Goal: Task Accomplishment & Management: Use online tool/utility

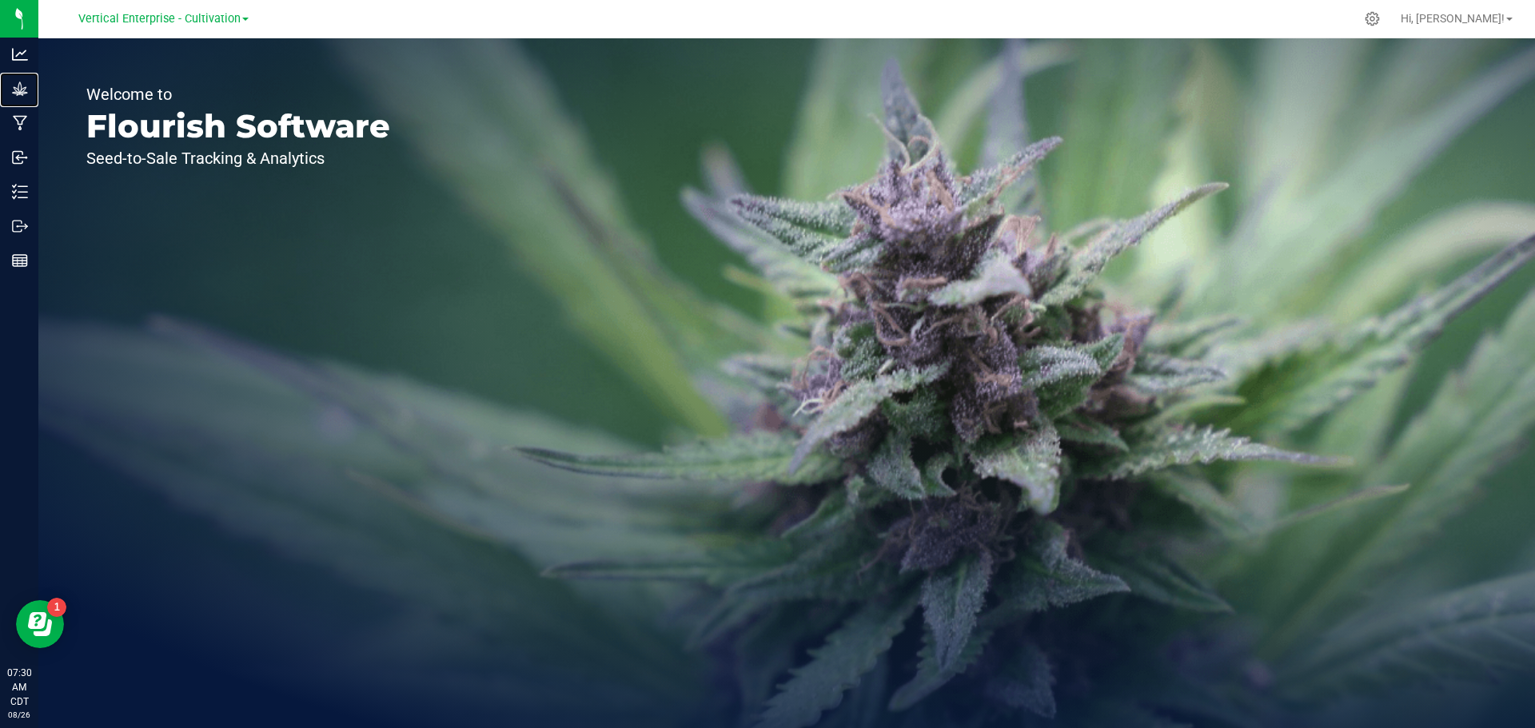
click at [0, 0] on p "Grow" at bounding box center [0, 0] width 0 height 0
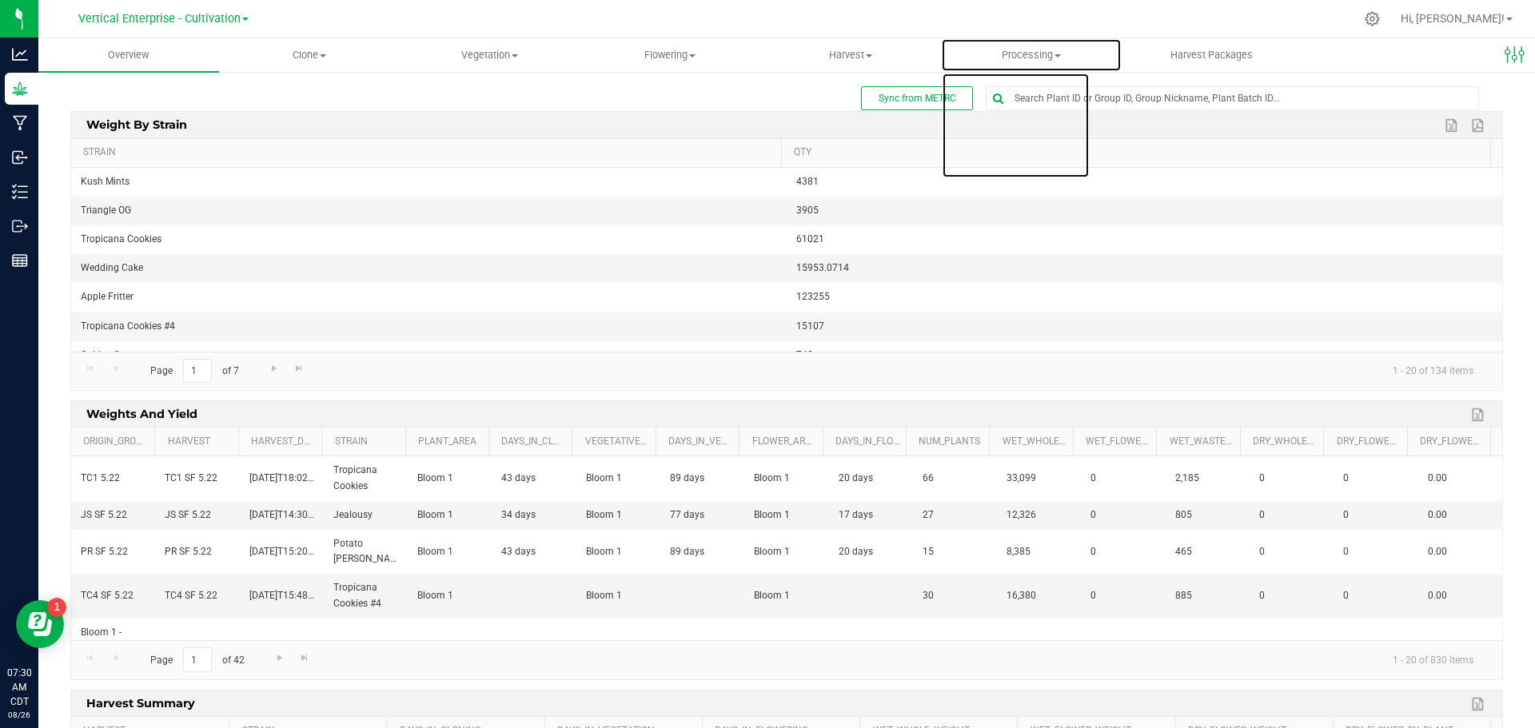
click at [1051, 58] on span "Processing" at bounding box center [1031, 55] width 179 height 14
click at [1052, 114] on span "Processing harvests" at bounding box center [1015, 116] width 148 height 14
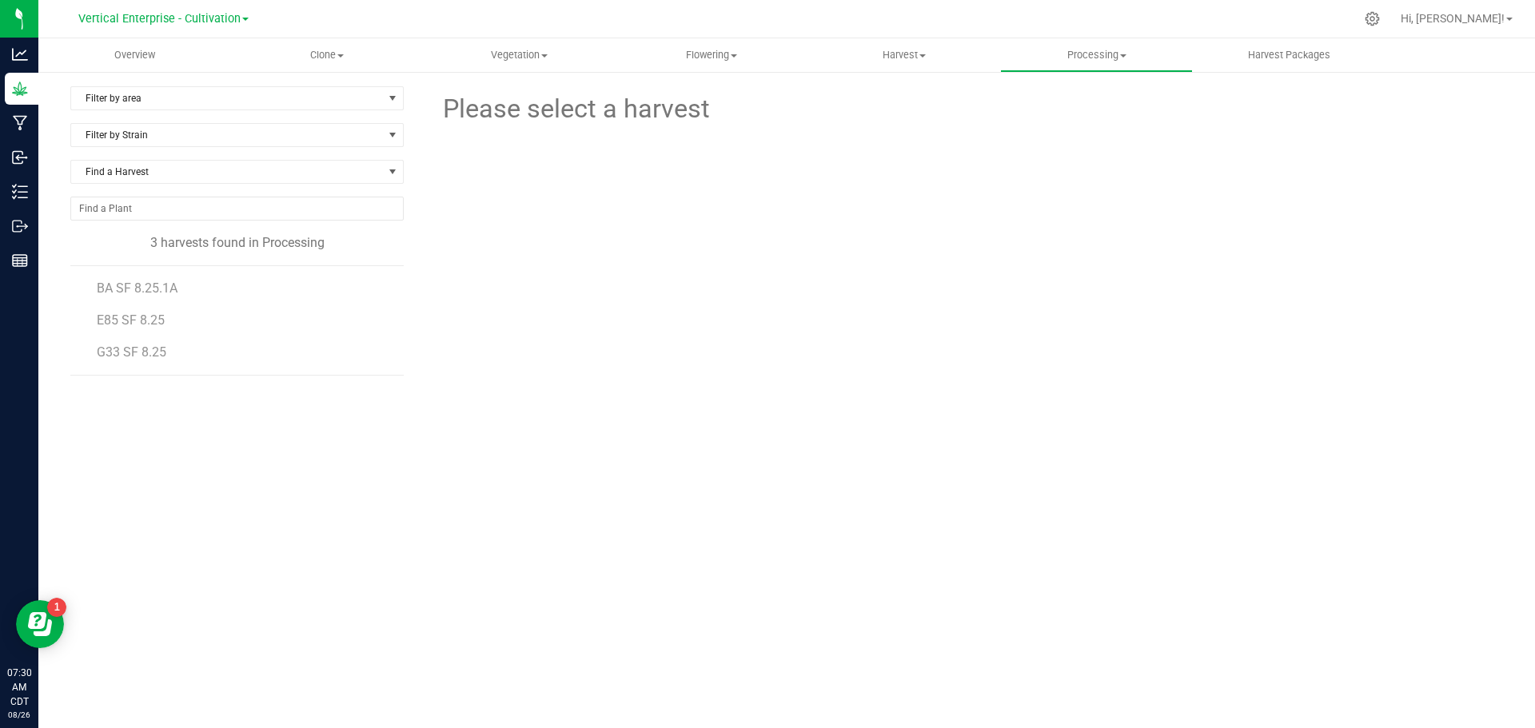
click at [163, 358] on span "G33 SF 8.25" at bounding box center [132, 351] width 70 height 15
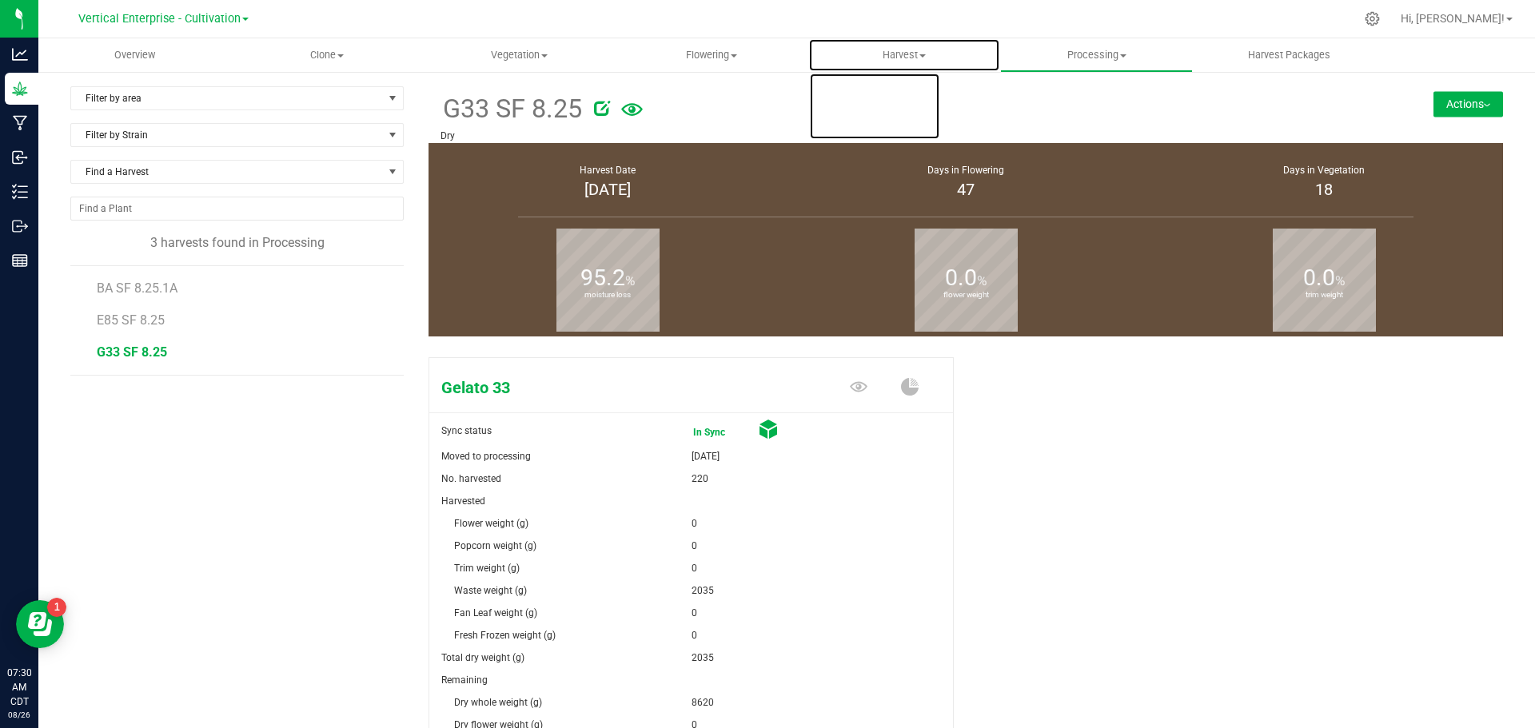
click at [888, 59] on span "Harvest" at bounding box center [904, 55] width 191 height 14
click at [893, 92] on span "Harvests" at bounding box center [852, 97] width 89 height 14
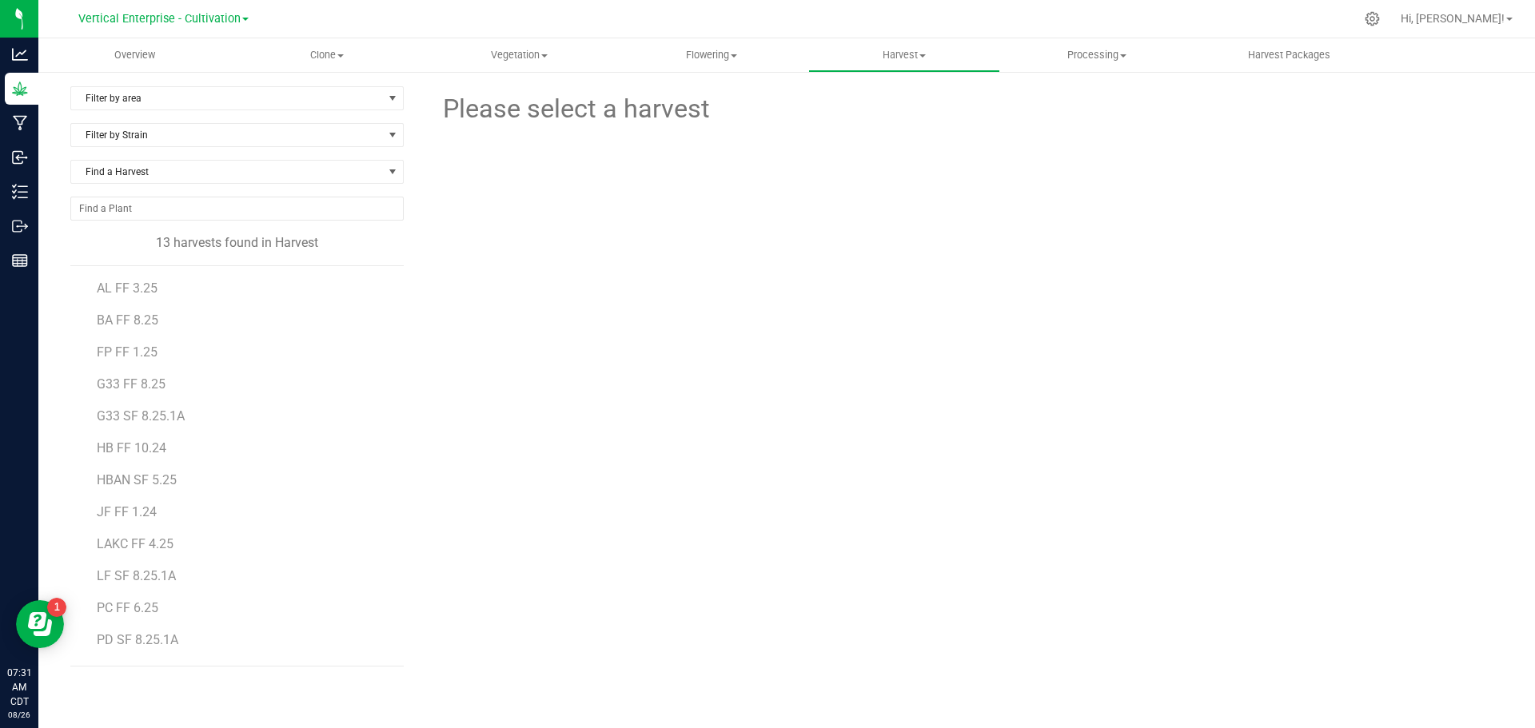
click at [145, 417] on span "G33 SF 8.25.1A" at bounding box center [141, 415] width 88 height 15
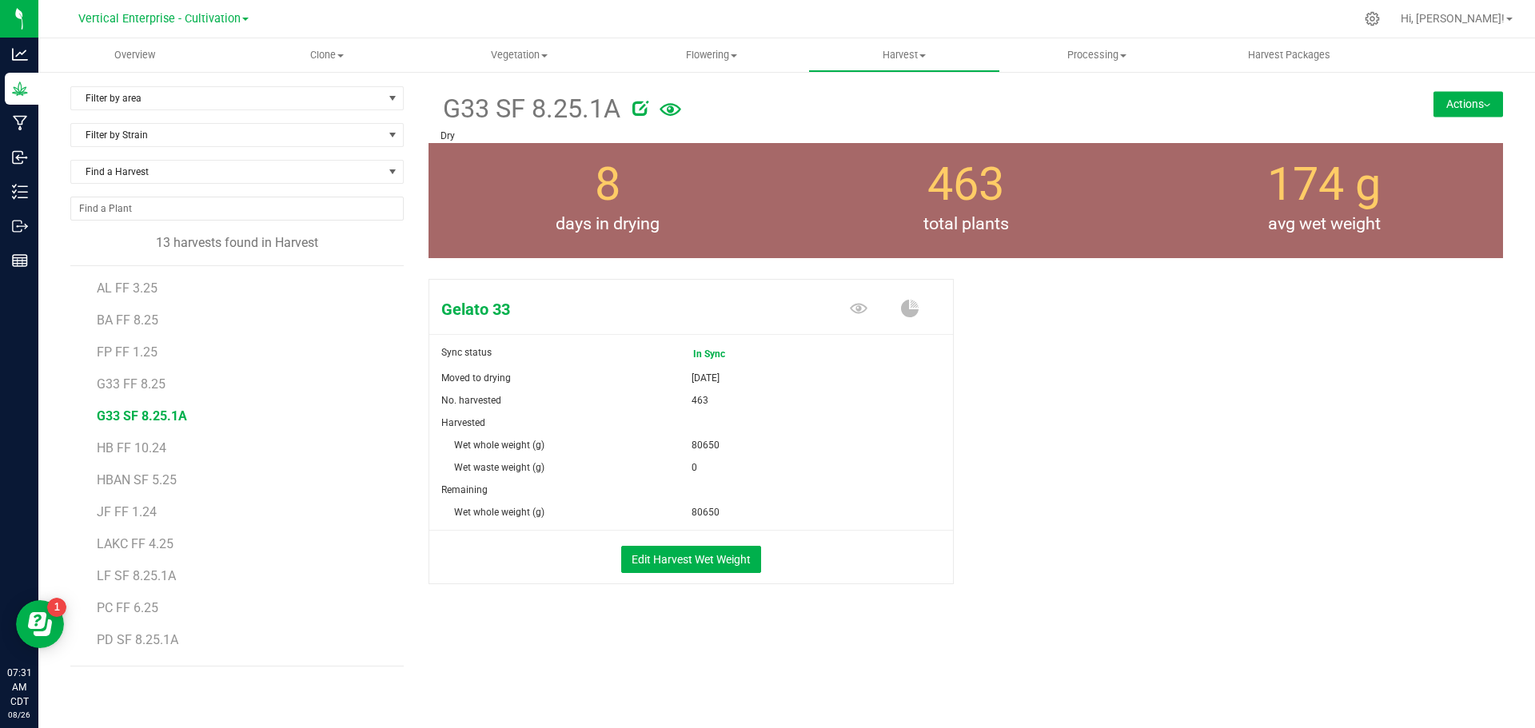
click at [1483, 104] on img at bounding box center [1486, 105] width 6 height 3
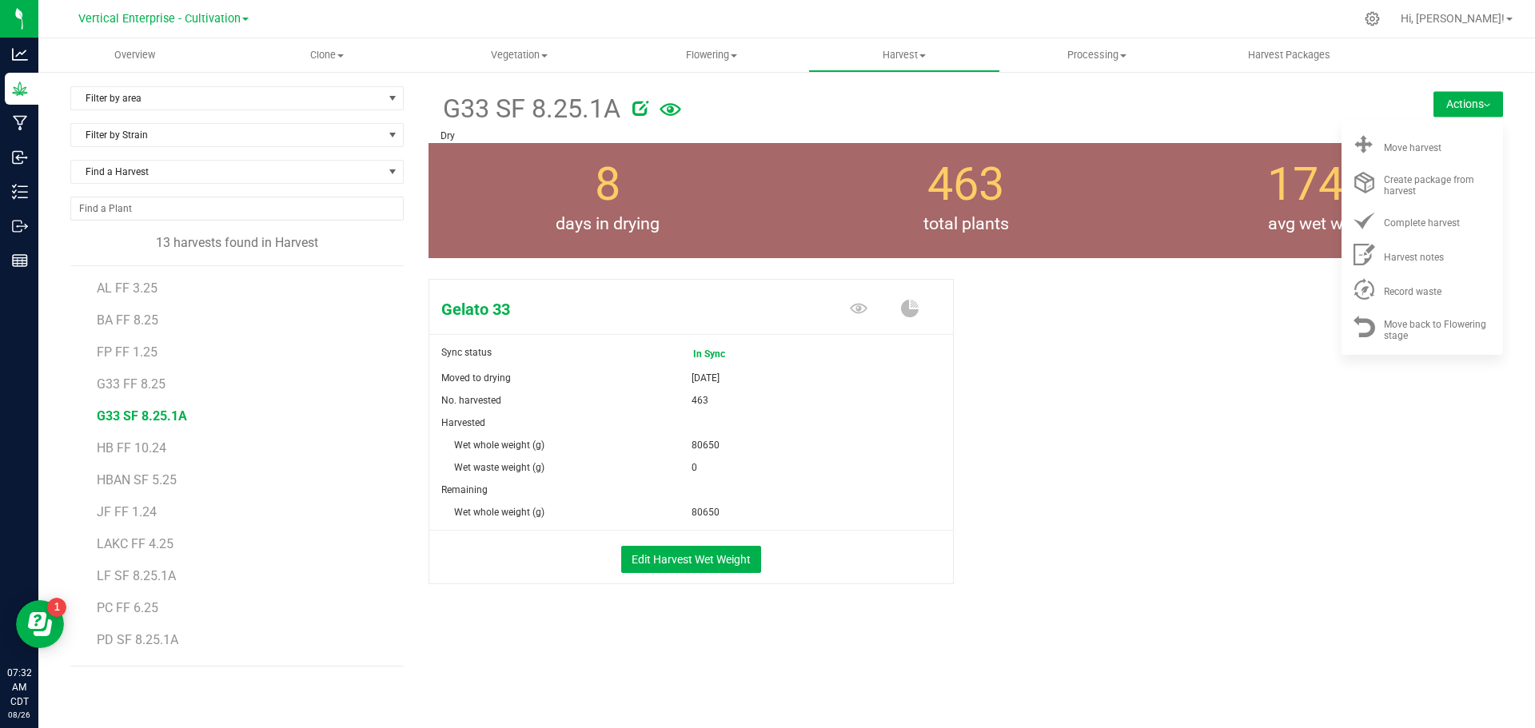
click at [1479, 139] on div "Move harvest" at bounding box center [1438, 145] width 109 height 17
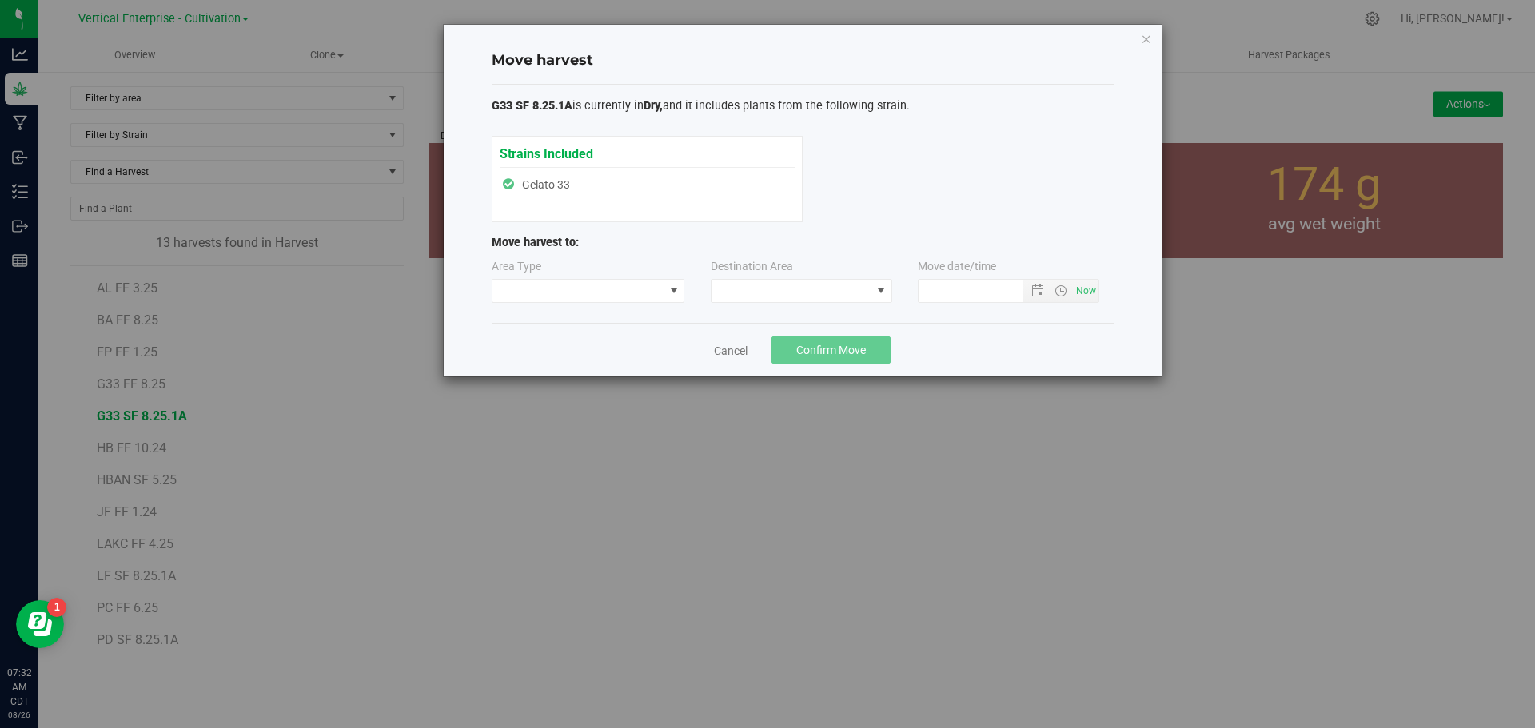
type input "8/26/2025 7:32 AM"
click at [563, 286] on span at bounding box center [578, 291] width 172 height 22
click at [552, 356] on li "Processing" at bounding box center [588, 347] width 192 height 27
click at [755, 290] on span at bounding box center [791, 291] width 160 height 22
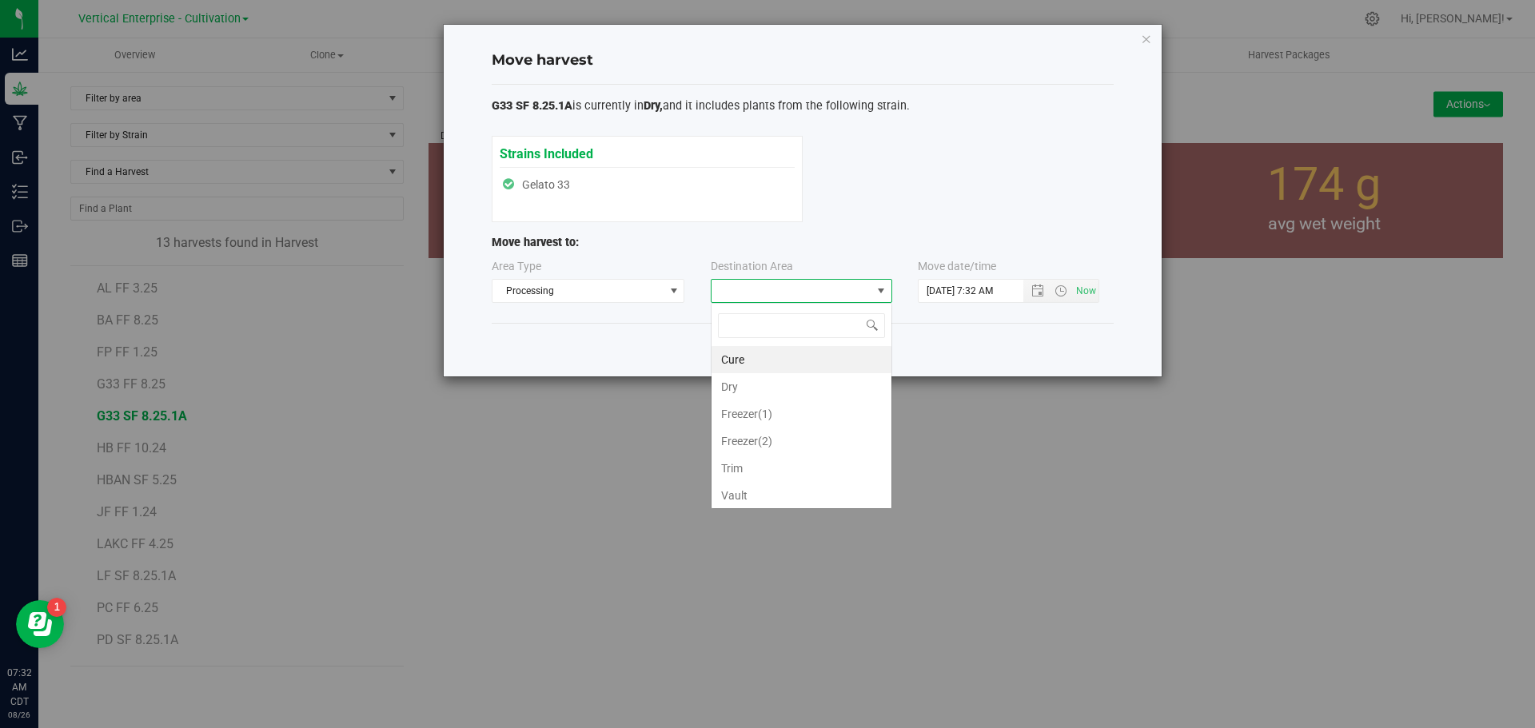
scroll to position [24, 181]
click at [761, 468] on li "Trim" at bounding box center [801, 468] width 180 height 27
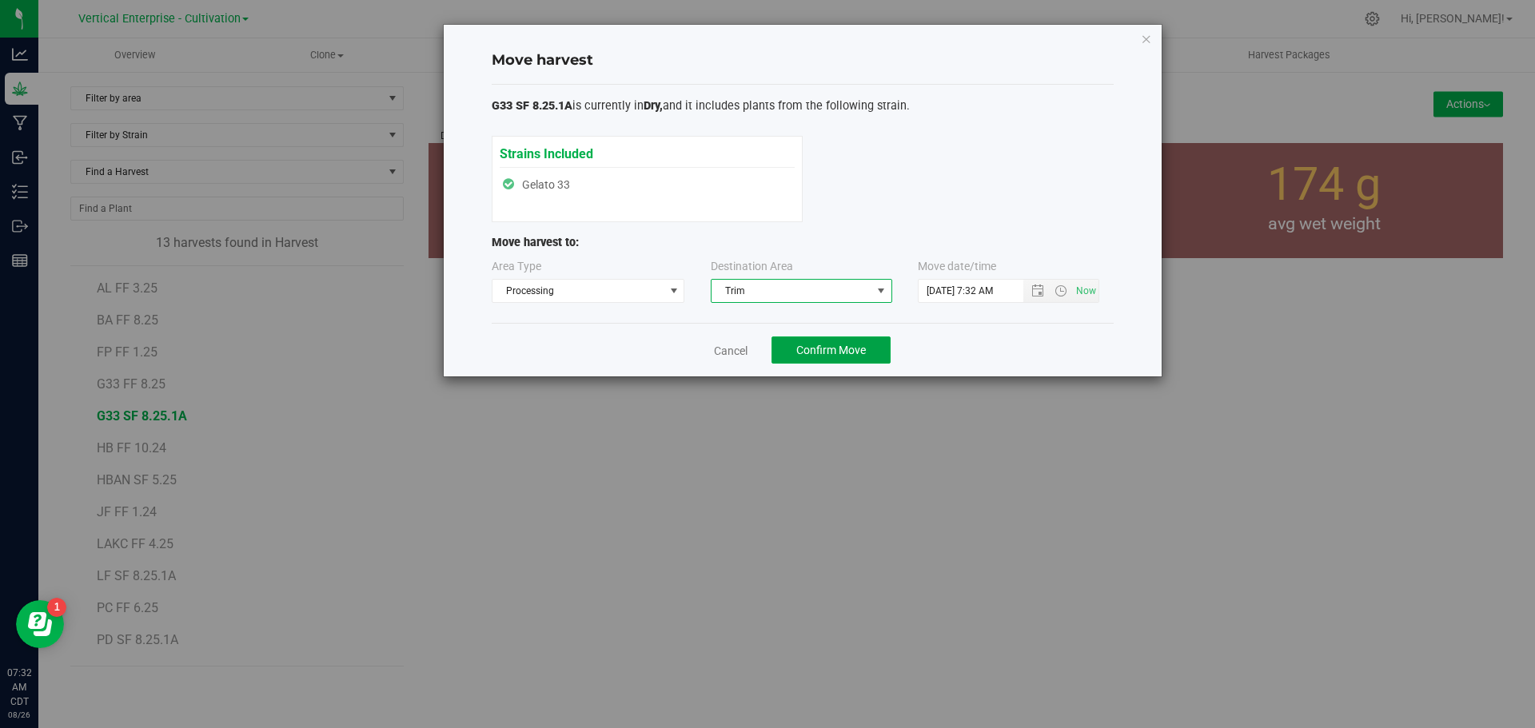
click at [834, 341] on button "Confirm Move" at bounding box center [830, 350] width 119 height 27
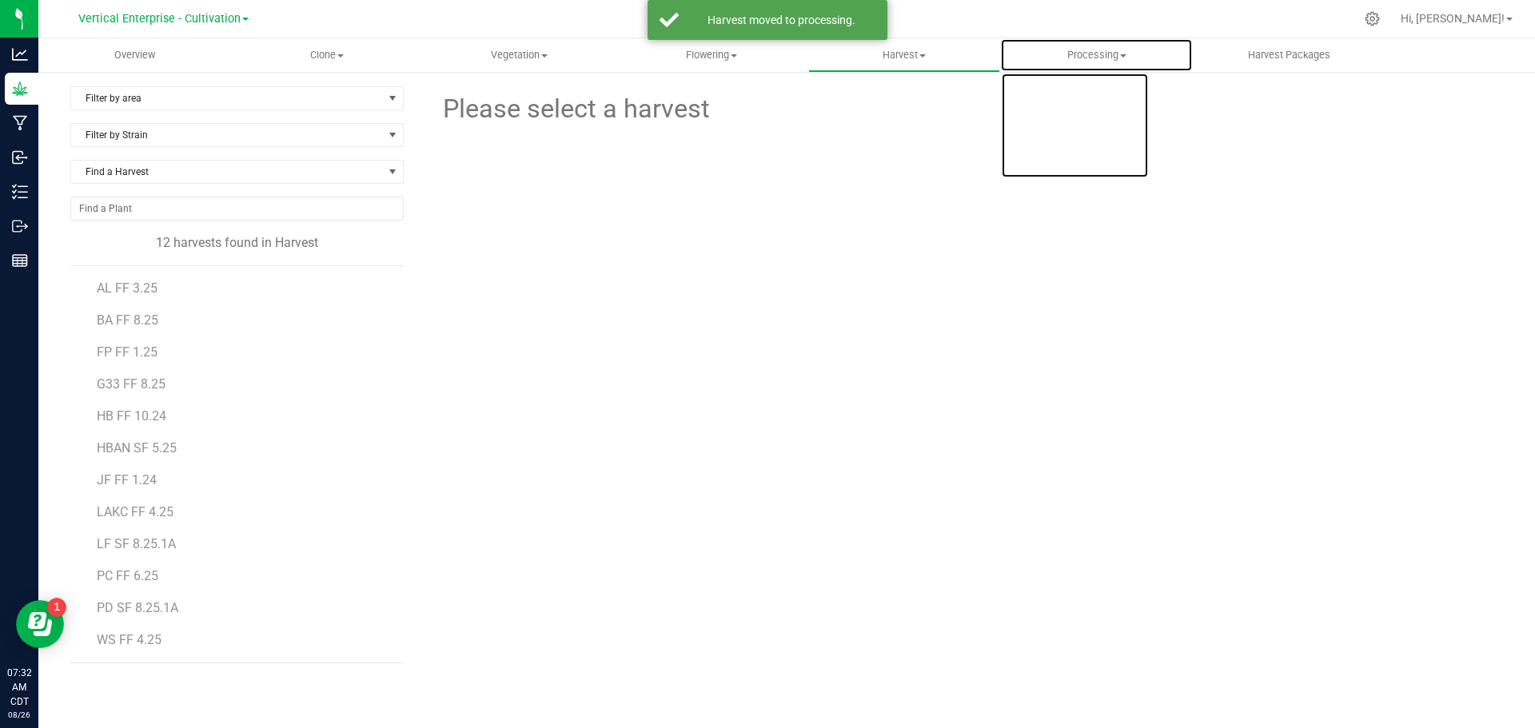
click at [1101, 48] on span "Processing" at bounding box center [1096, 55] width 191 height 14
click at [1123, 118] on span "Processing harvests" at bounding box center [1074, 116] width 148 height 14
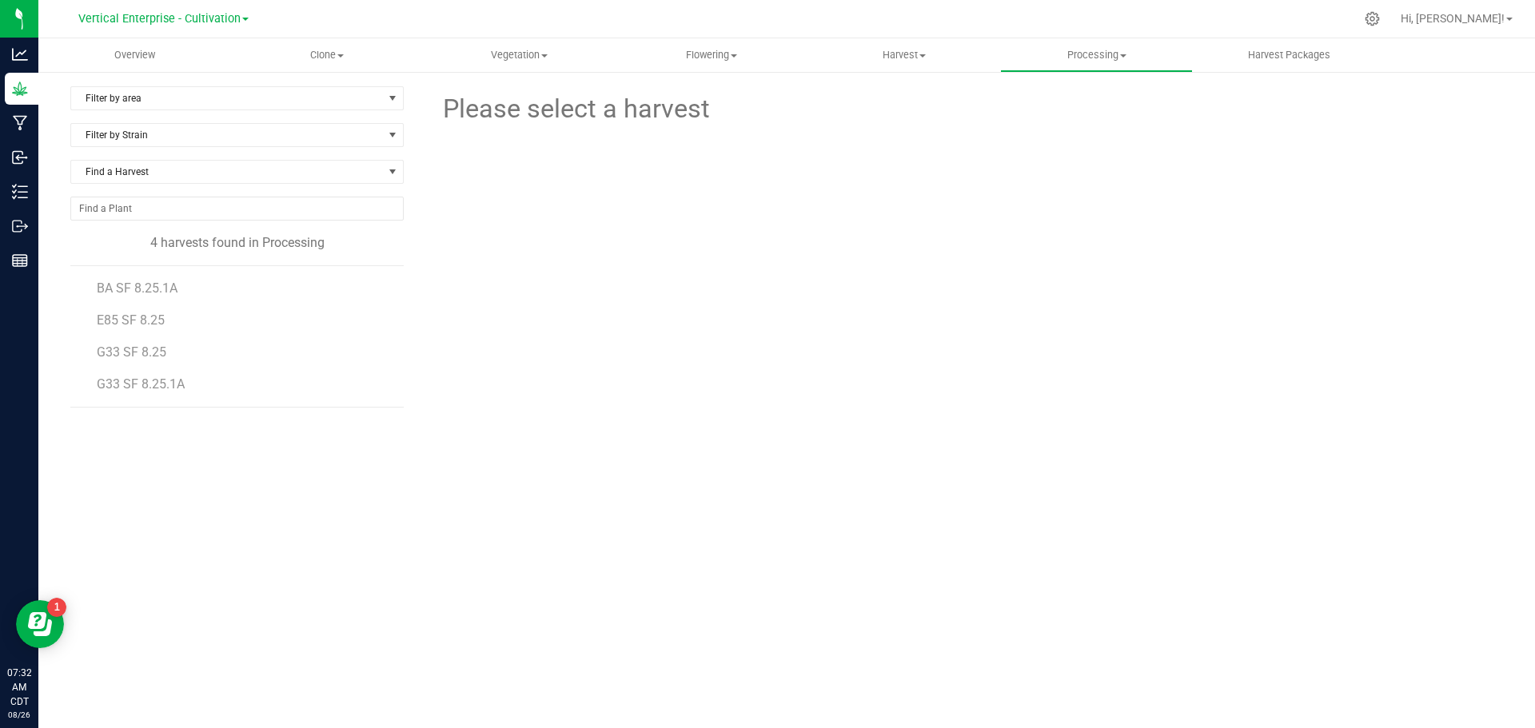
click at [121, 381] on span "G33 SF 8.25.1A" at bounding box center [141, 383] width 88 height 15
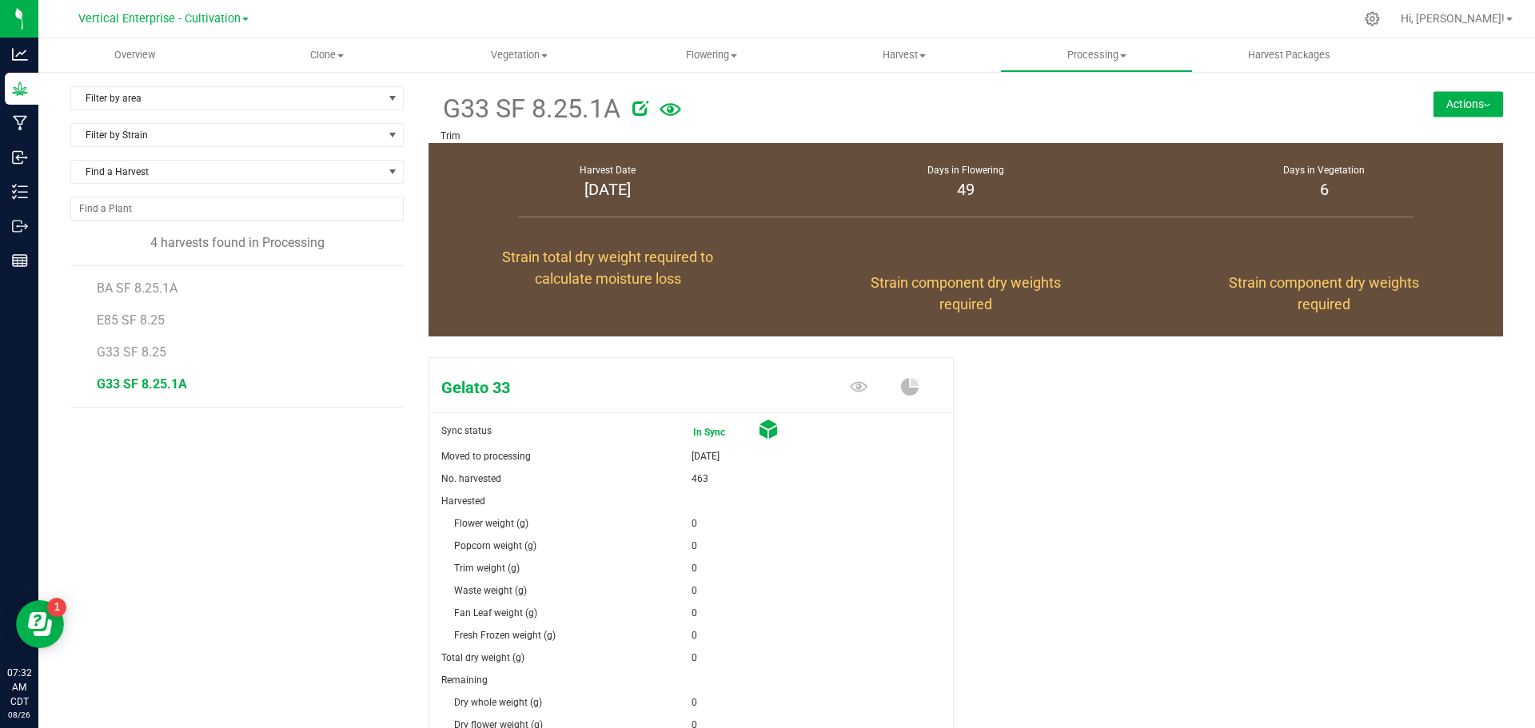
click at [1478, 106] on button "Actions" at bounding box center [1468, 104] width 70 height 26
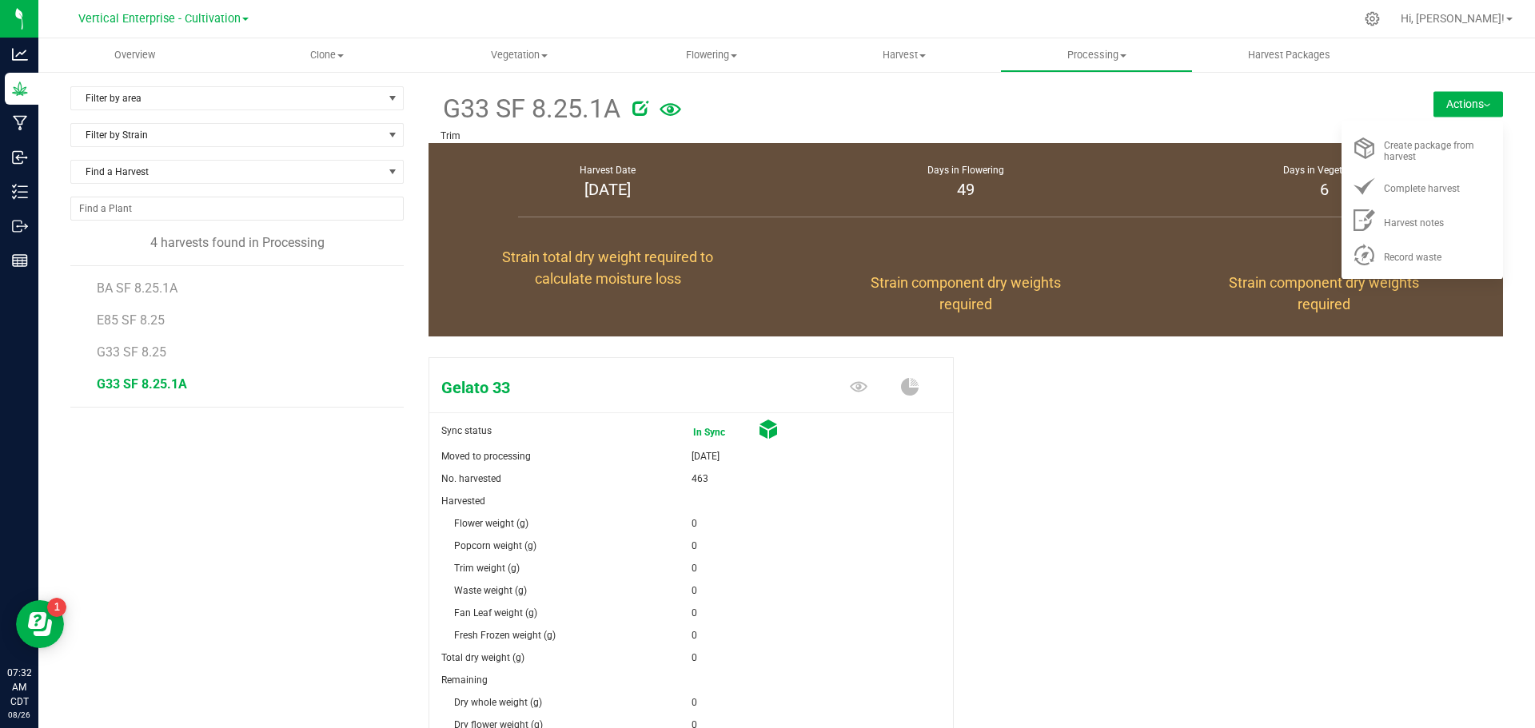
click at [1462, 257] on div "Record waste" at bounding box center [1438, 254] width 109 height 17
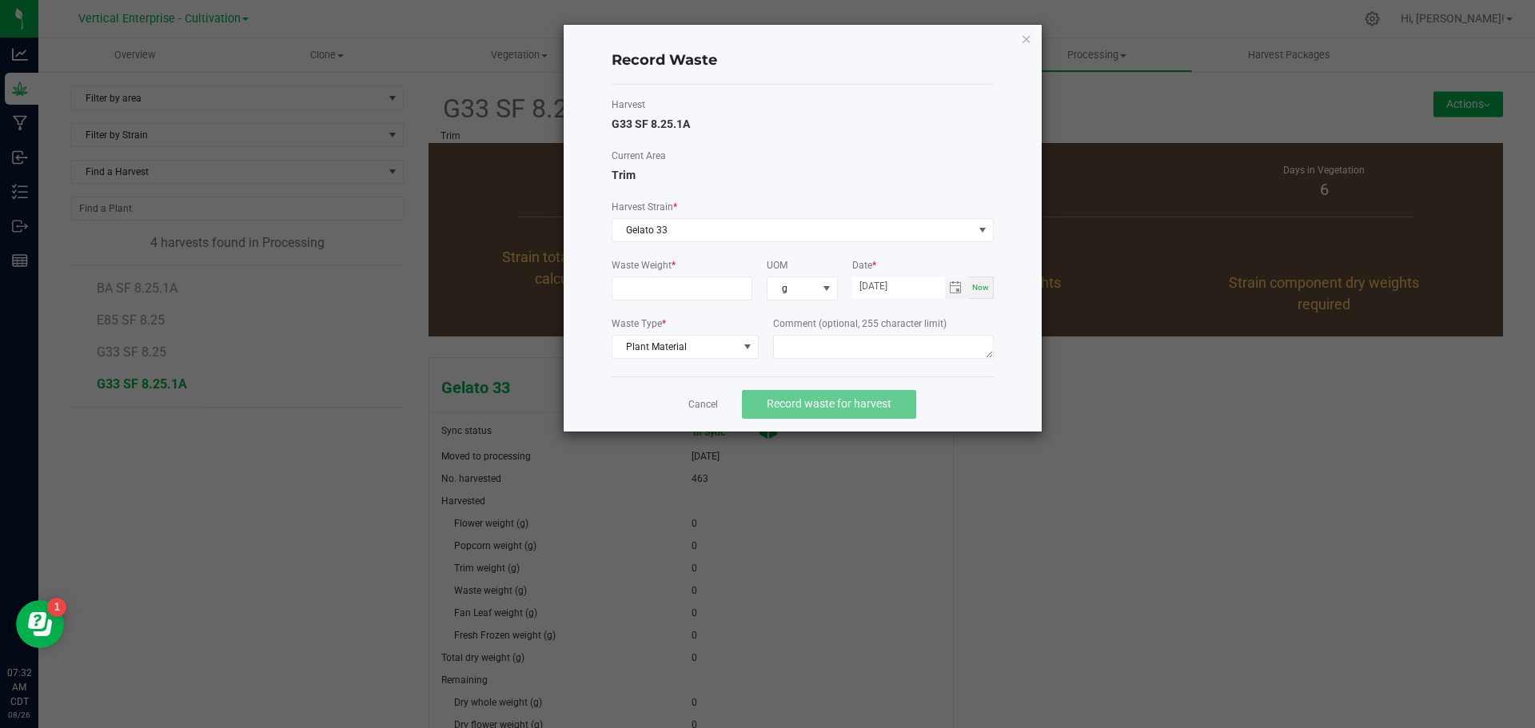
click at [672, 287] on input at bounding box center [682, 288] width 140 height 22
type input "7510.0000 g"
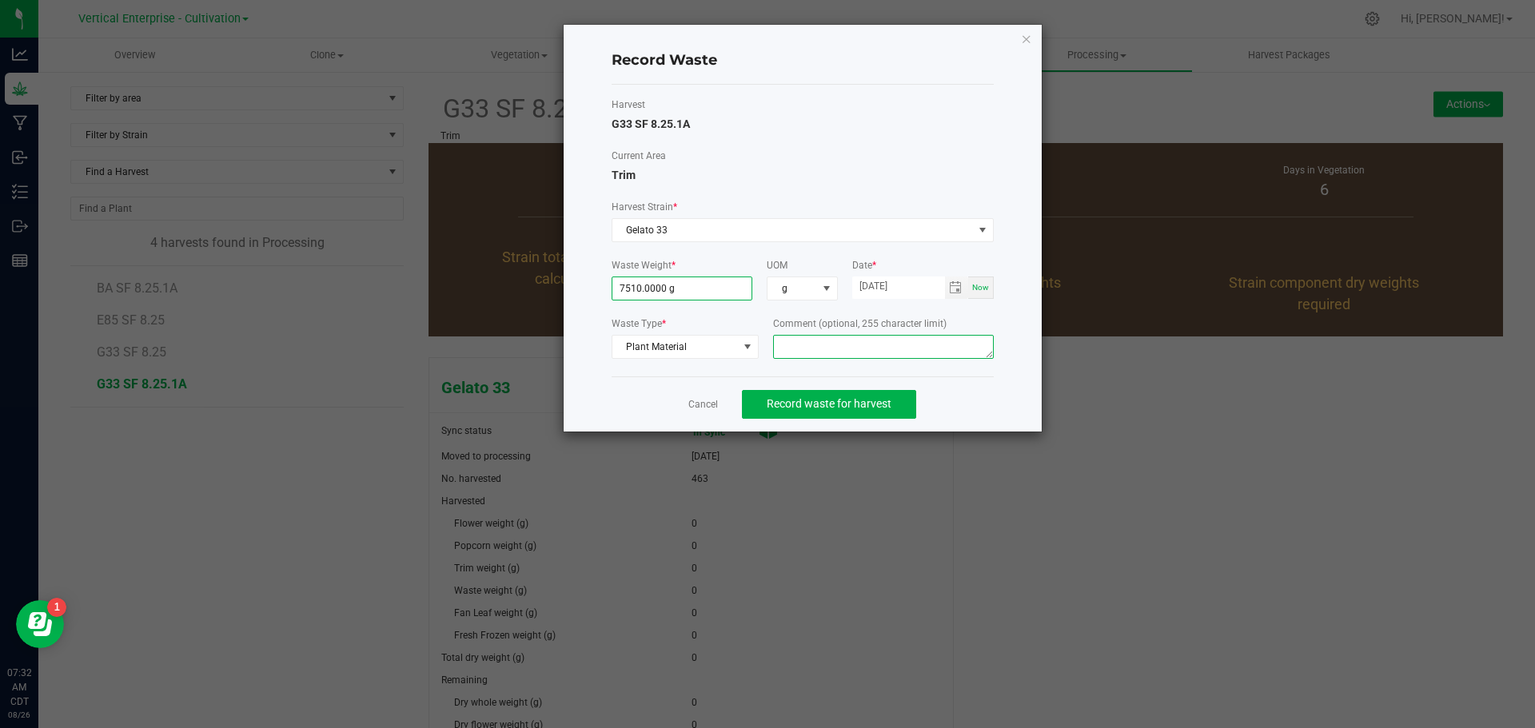
click at [853, 354] on textarea at bounding box center [883, 347] width 221 height 24
type textarea "b"
type textarea "Bucking"
click at [817, 399] on span "Record waste for harvest" at bounding box center [829, 403] width 125 height 13
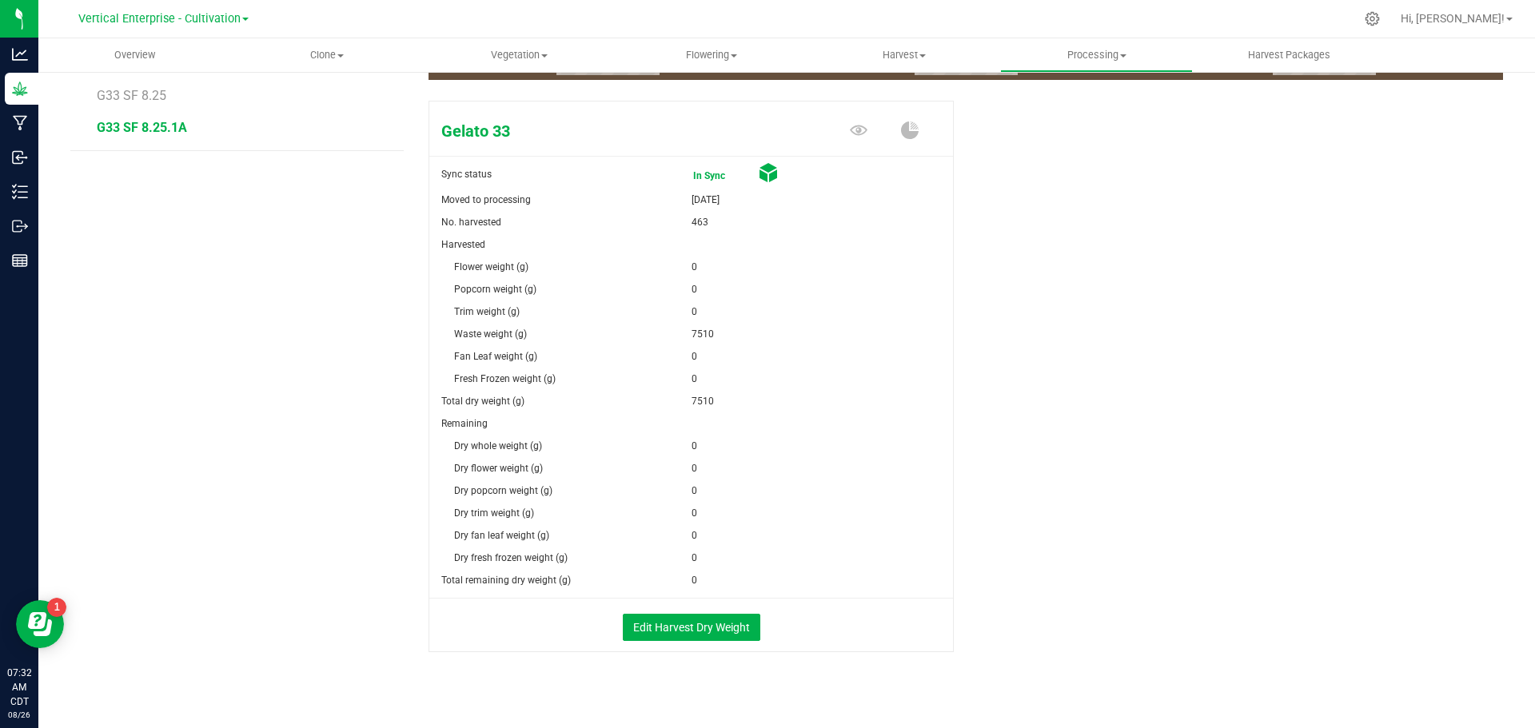
scroll to position [273, 0]
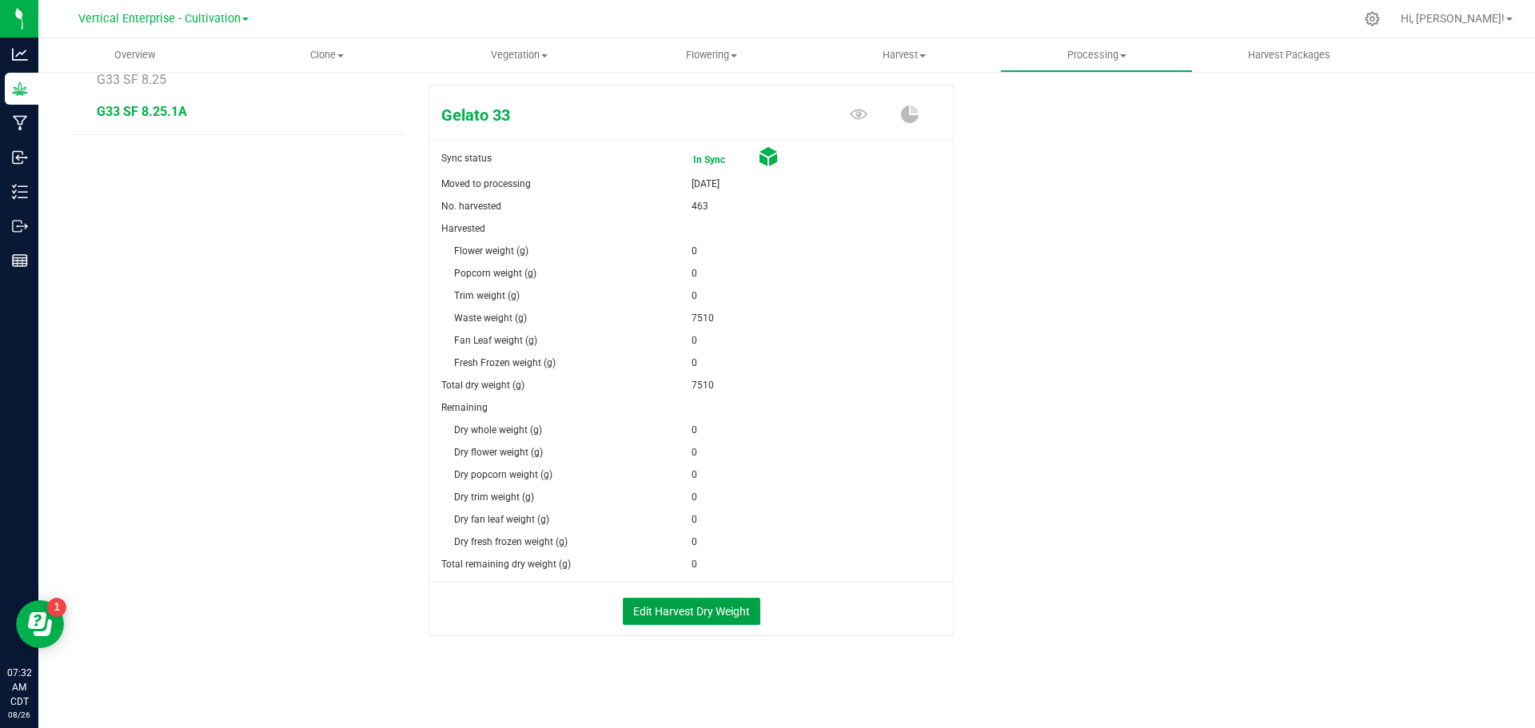
click at [647, 607] on button "Edit Harvest Dry Weight" at bounding box center [691, 611] width 137 height 27
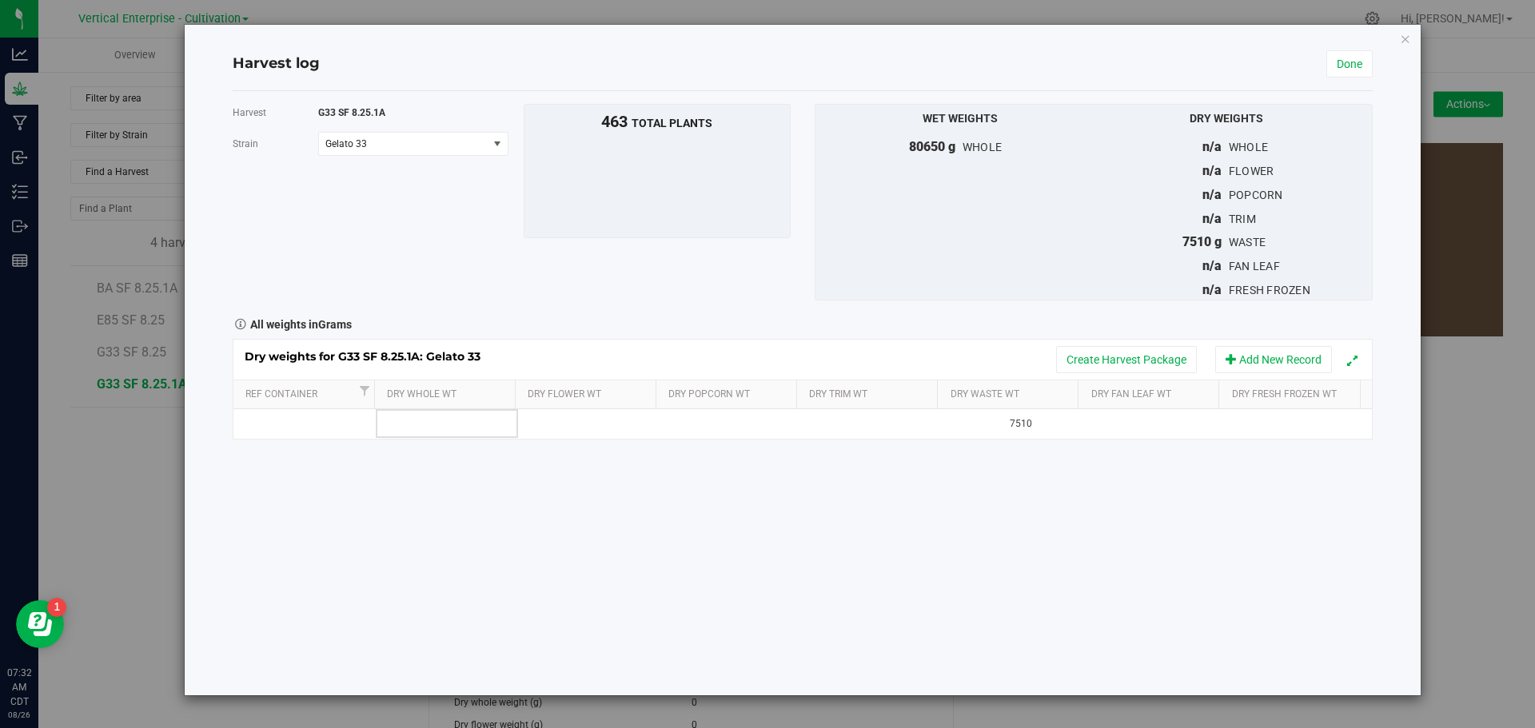
click at [439, 417] on td at bounding box center [447, 423] width 142 height 29
type input "19150"
click at [585, 627] on div "Harvest G33 SF 8.25.1A Strain Gelato 33 Select strain Gelato 33 To bulk upload …" at bounding box center [803, 393] width 1140 height 604
click at [1128, 354] on button "Create Harvest Package" at bounding box center [1126, 359] width 141 height 27
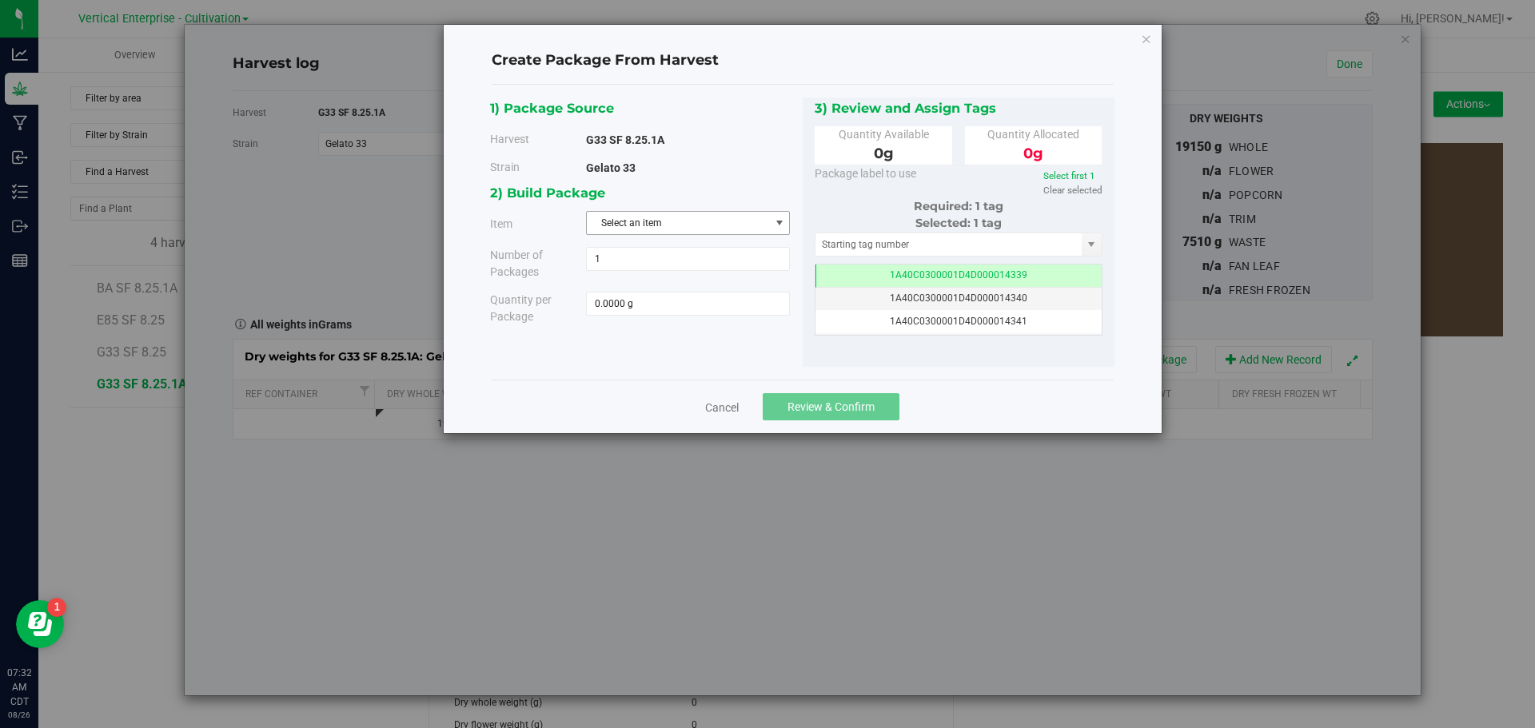
click at [655, 213] on span "Select an item" at bounding box center [678, 223] width 182 height 22
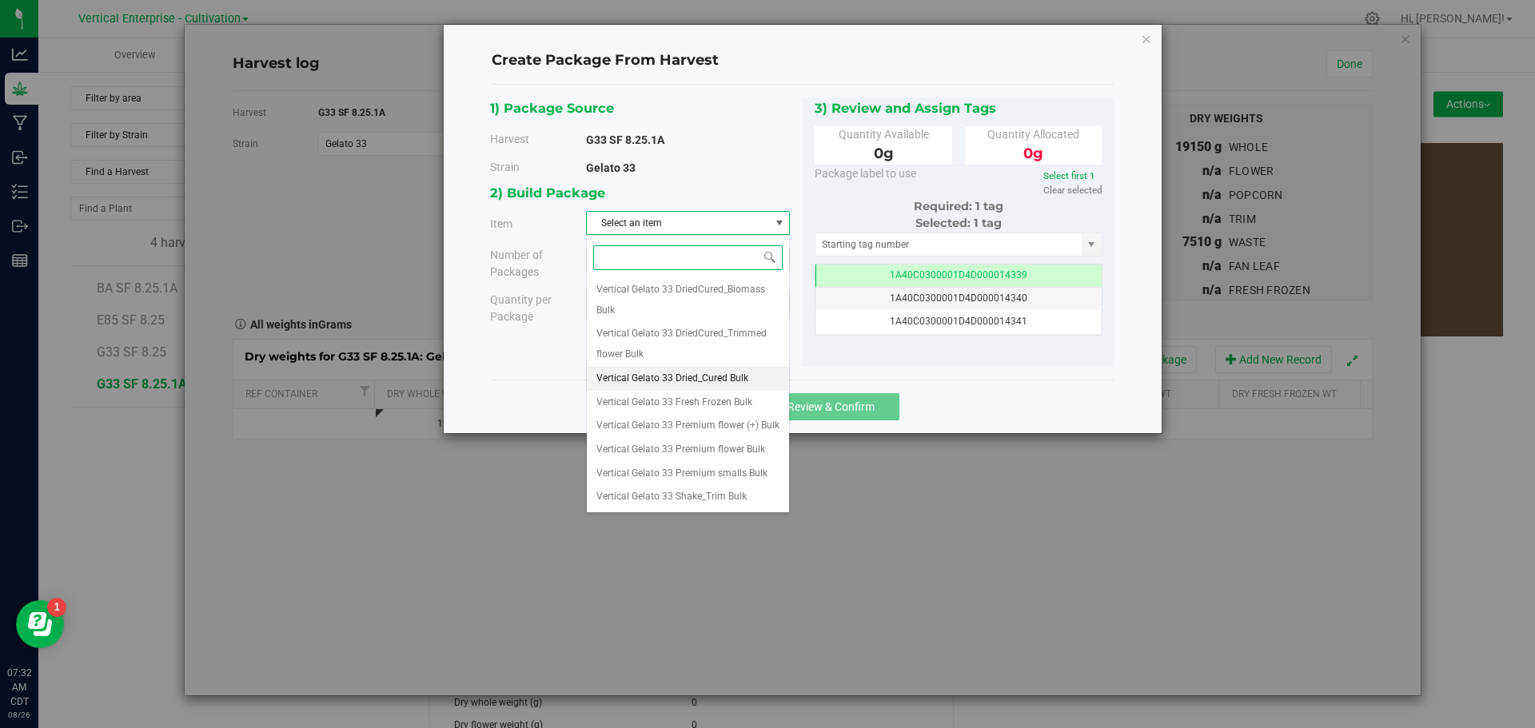
click at [663, 380] on span "Vertical Gelato 33 Dried_Cured Bulk" at bounding box center [672, 378] width 152 height 21
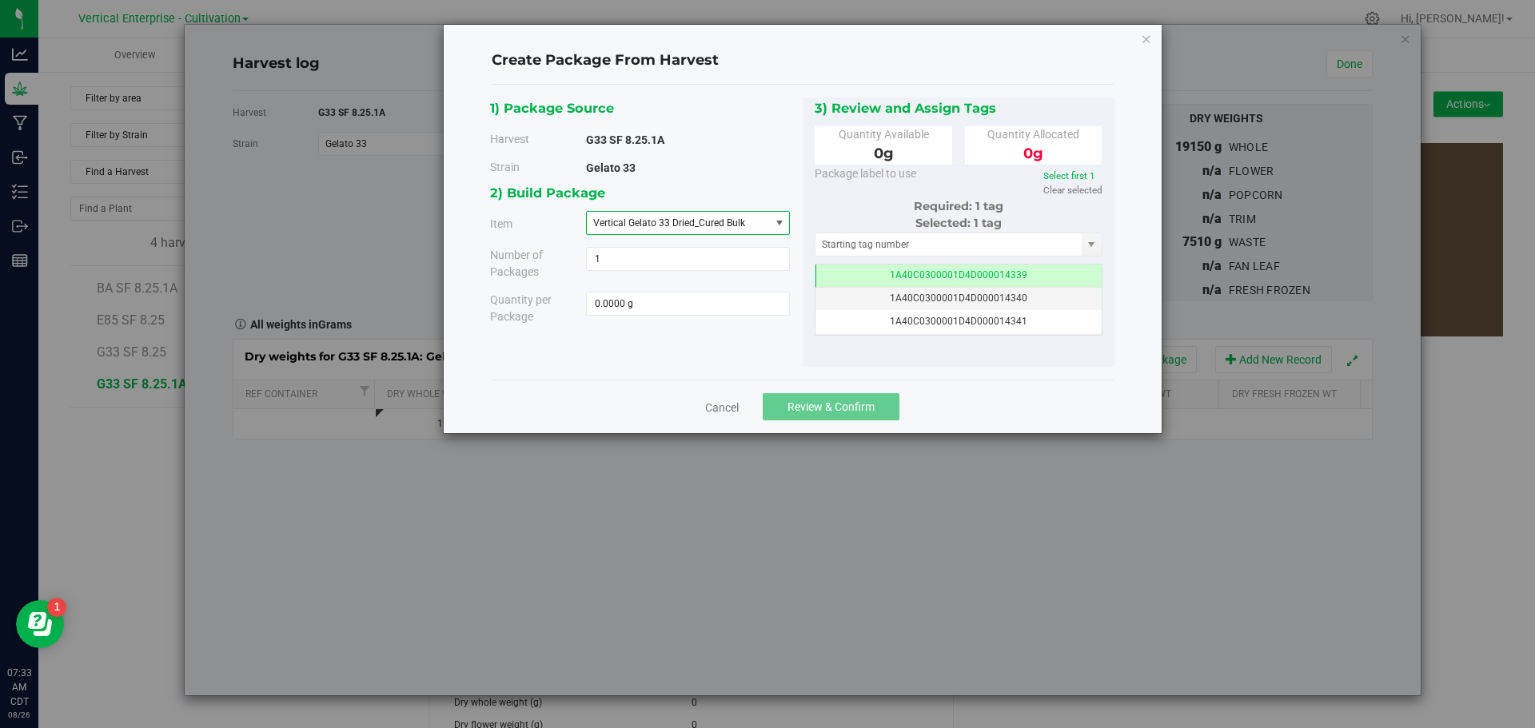
click at [1220, 595] on div "Create Package From Harvest 1) Package Source Harvest G33 SF 8.25.1A Strain Gel…" at bounding box center [773, 364] width 1547 height 728
click at [712, 407] on link "Cancel" at bounding box center [722, 408] width 34 height 16
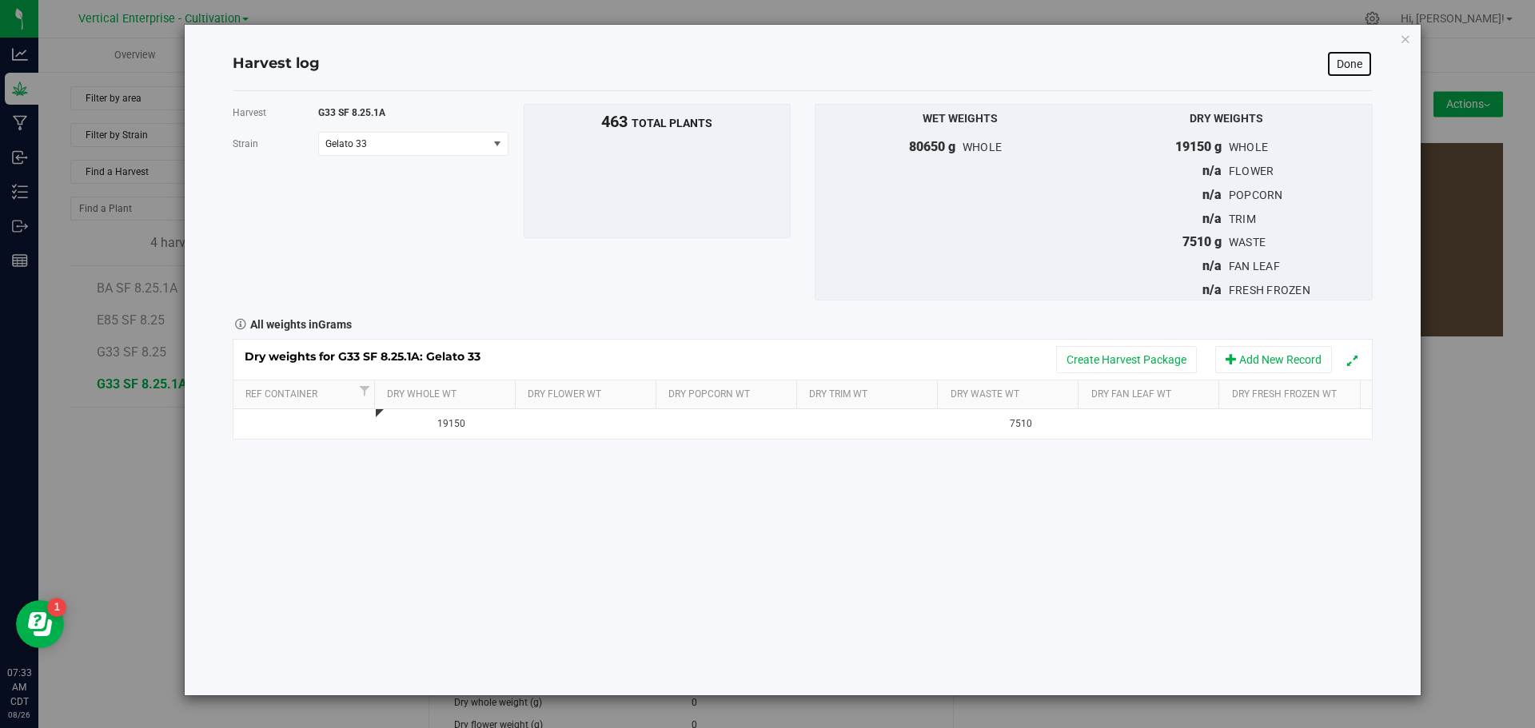
click at [1336, 69] on link "Done" at bounding box center [1349, 63] width 46 height 27
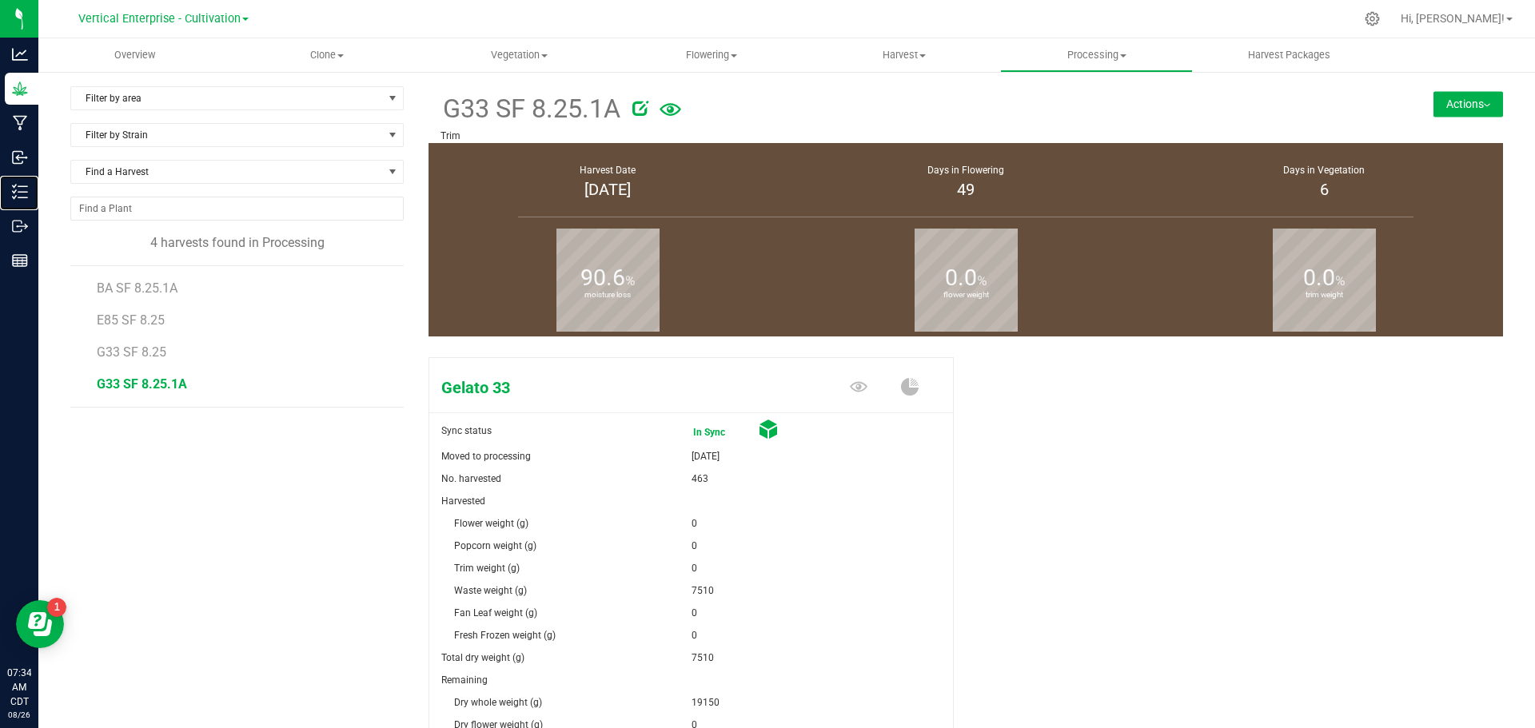
click at [0, 0] on p "Inventory" at bounding box center [0, 0] width 0 height 0
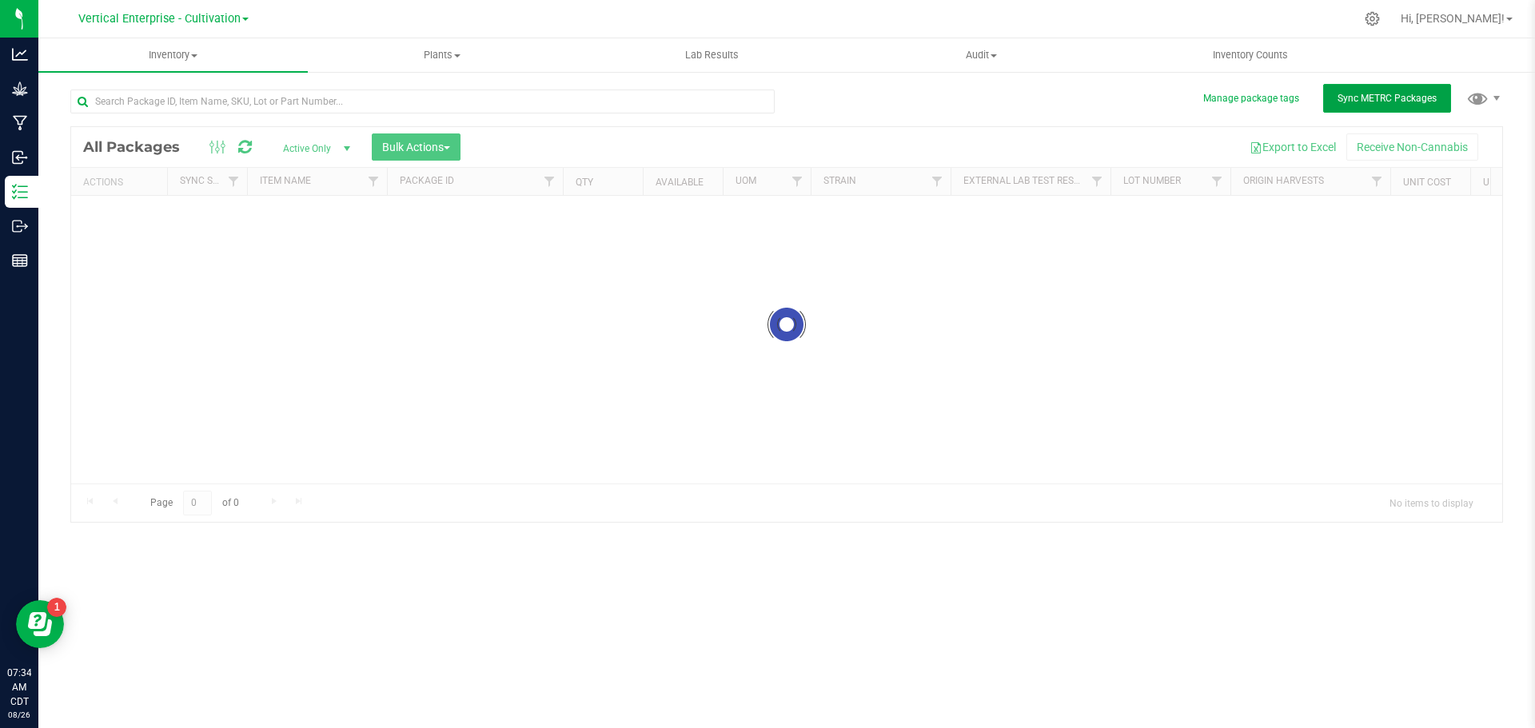
click at [1356, 97] on div "Inventory All packages All inventory Waste log Create inventory Plants All plan…" at bounding box center [786, 383] width 1496 height 690
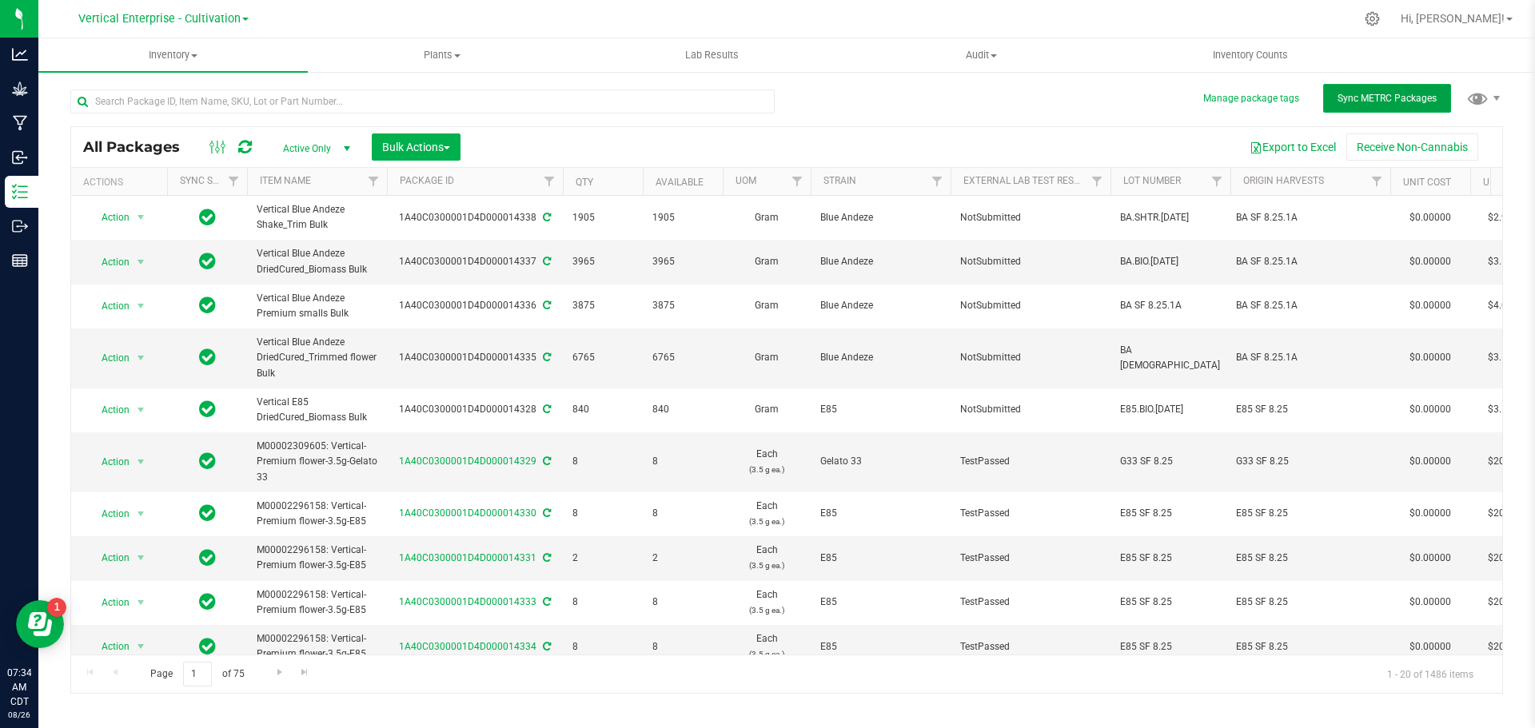
click at [1352, 97] on span "Sync METRC Packages" at bounding box center [1386, 98] width 99 height 11
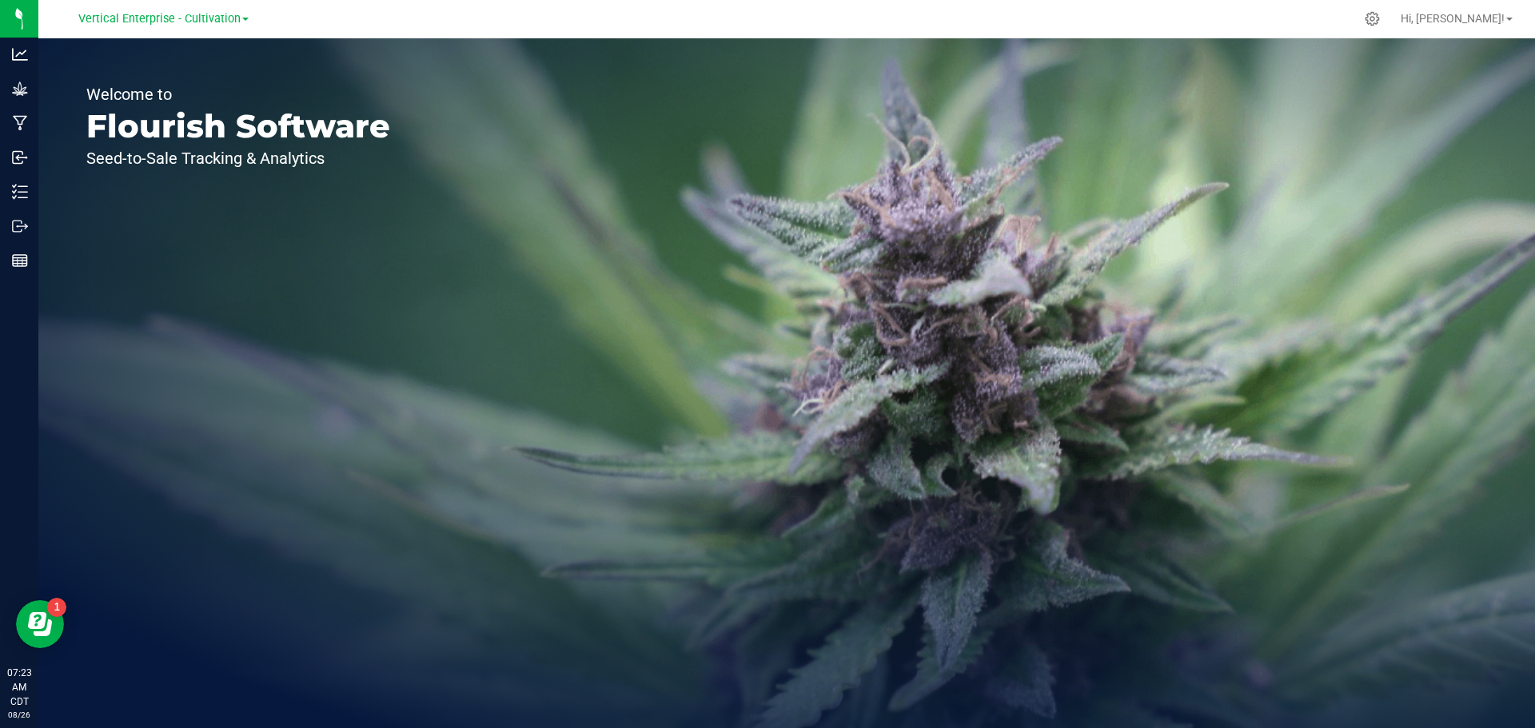
click at [156, 21] on span "Vertical Enterprise - Cultivation" at bounding box center [159, 19] width 162 height 14
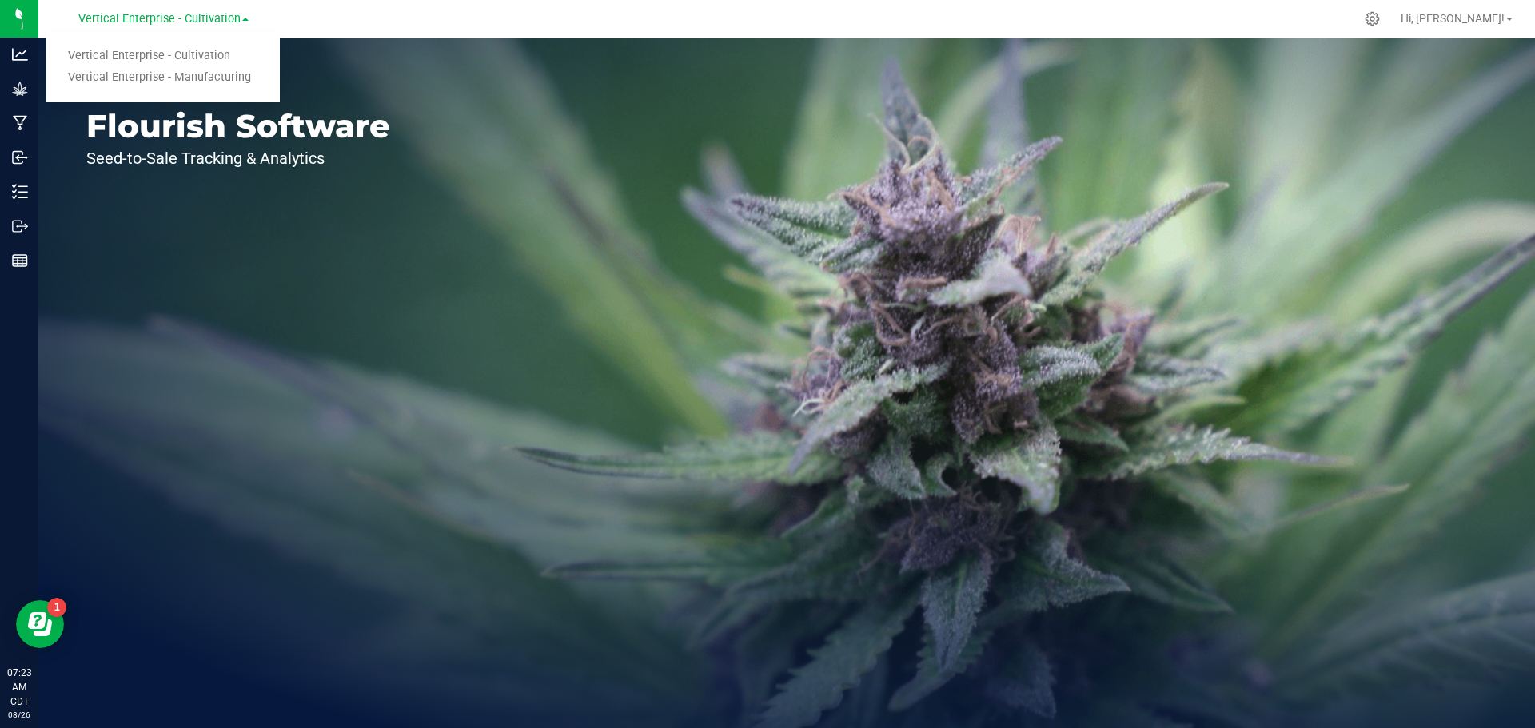
click at [173, 79] on link "Vertical Enterprise - Manufacturing" at bounding box center [162, 78] width 233 height 22
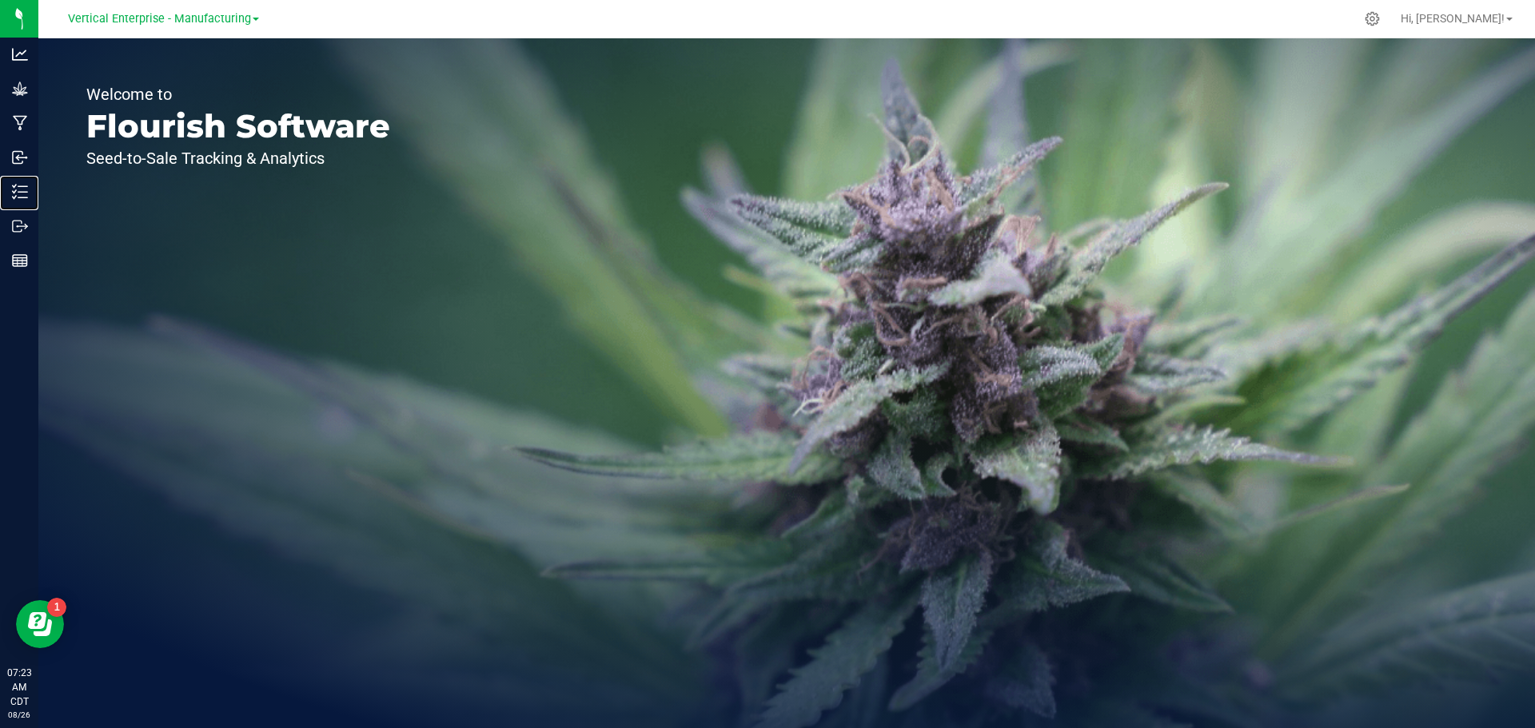
click at [0, 0] on p "Inventory" at bounding box center [0, 0] width 0 height 0
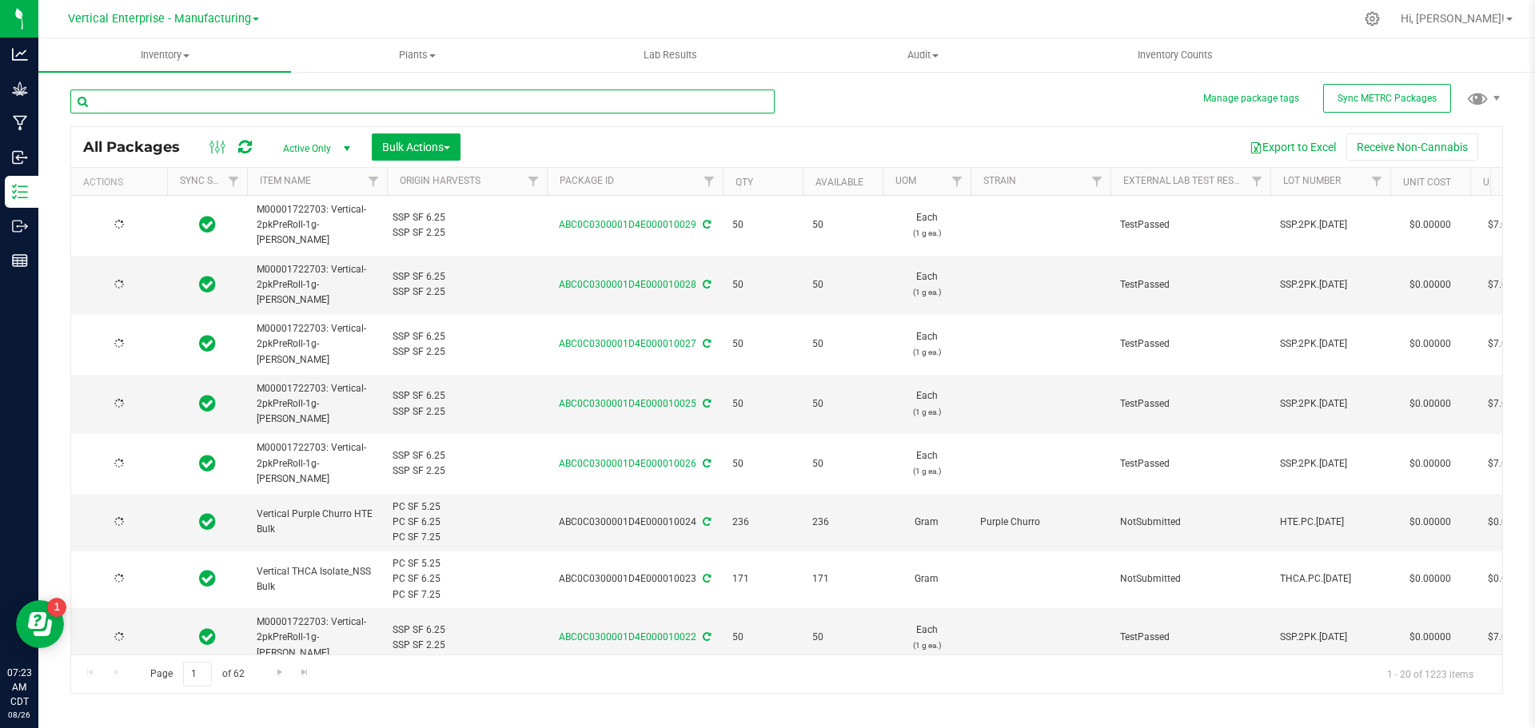
click at [257, 102] on input "text" at bounding box center [422, 102] width 704 height 24
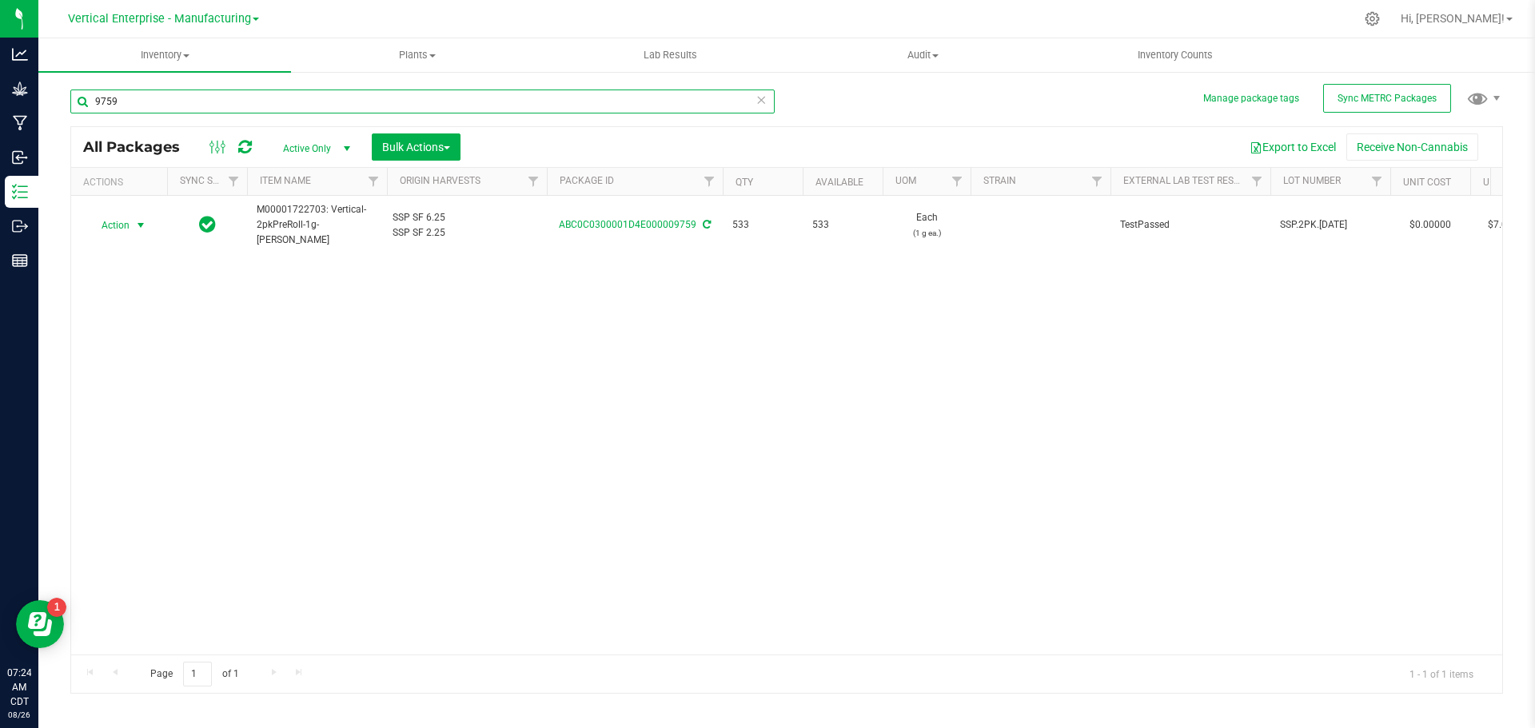
type input "9759"
click at [106, 222] on span "Action" at bounding box center [108, 225] width 43 height 22
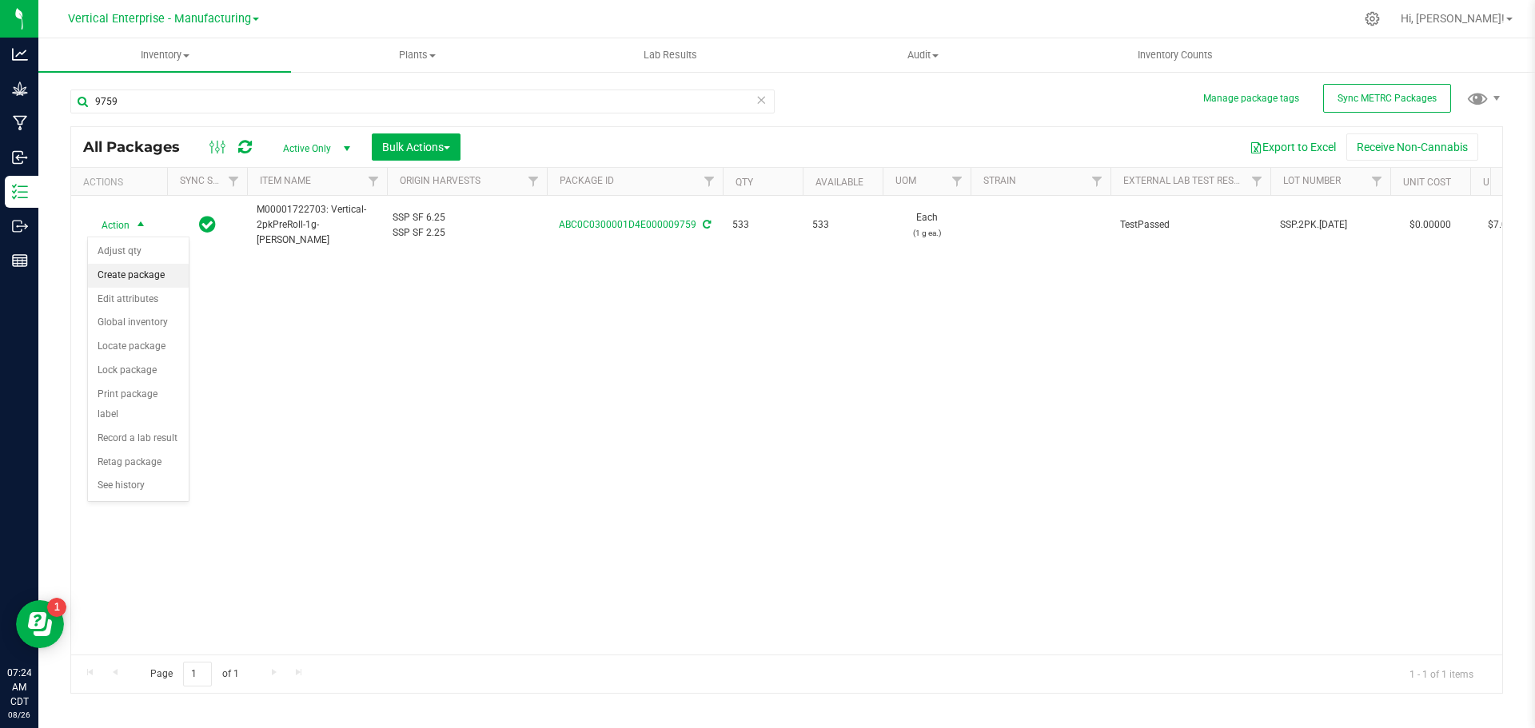
click at [102, 276] on li "Create package" at bounding box center [138, 276] width 101 height 24
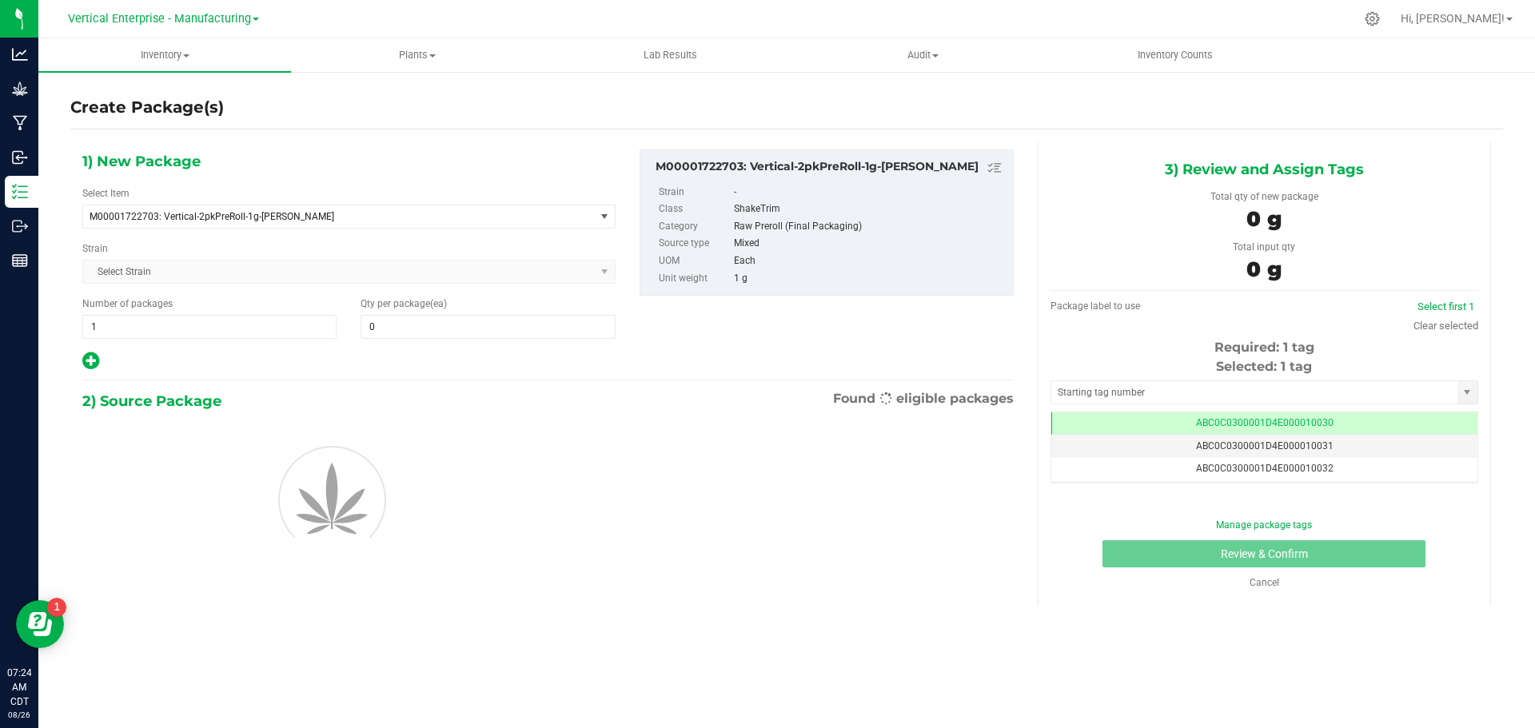
type input "0"
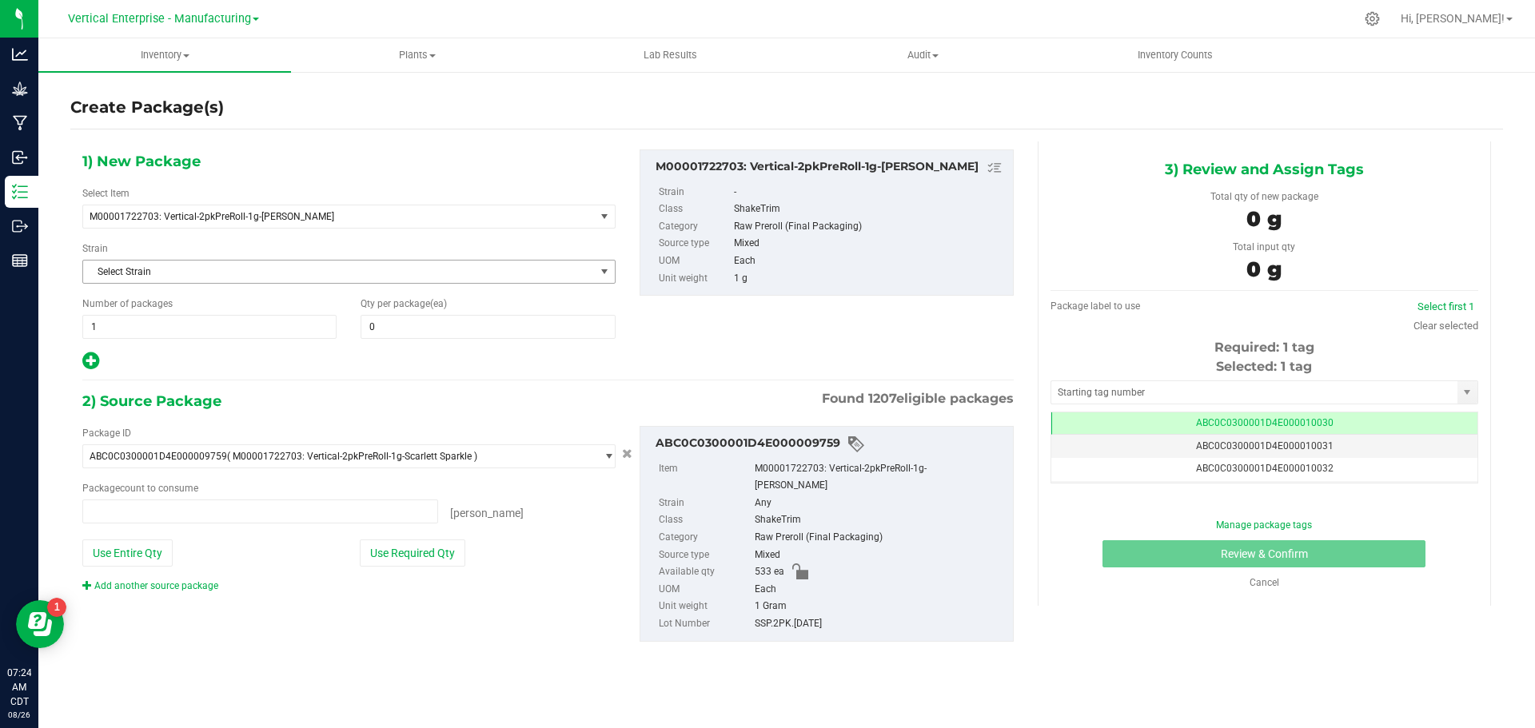
type input "0 ea"
click at [462, 324] on span at bounding box center [487, 327] width 254 height 24
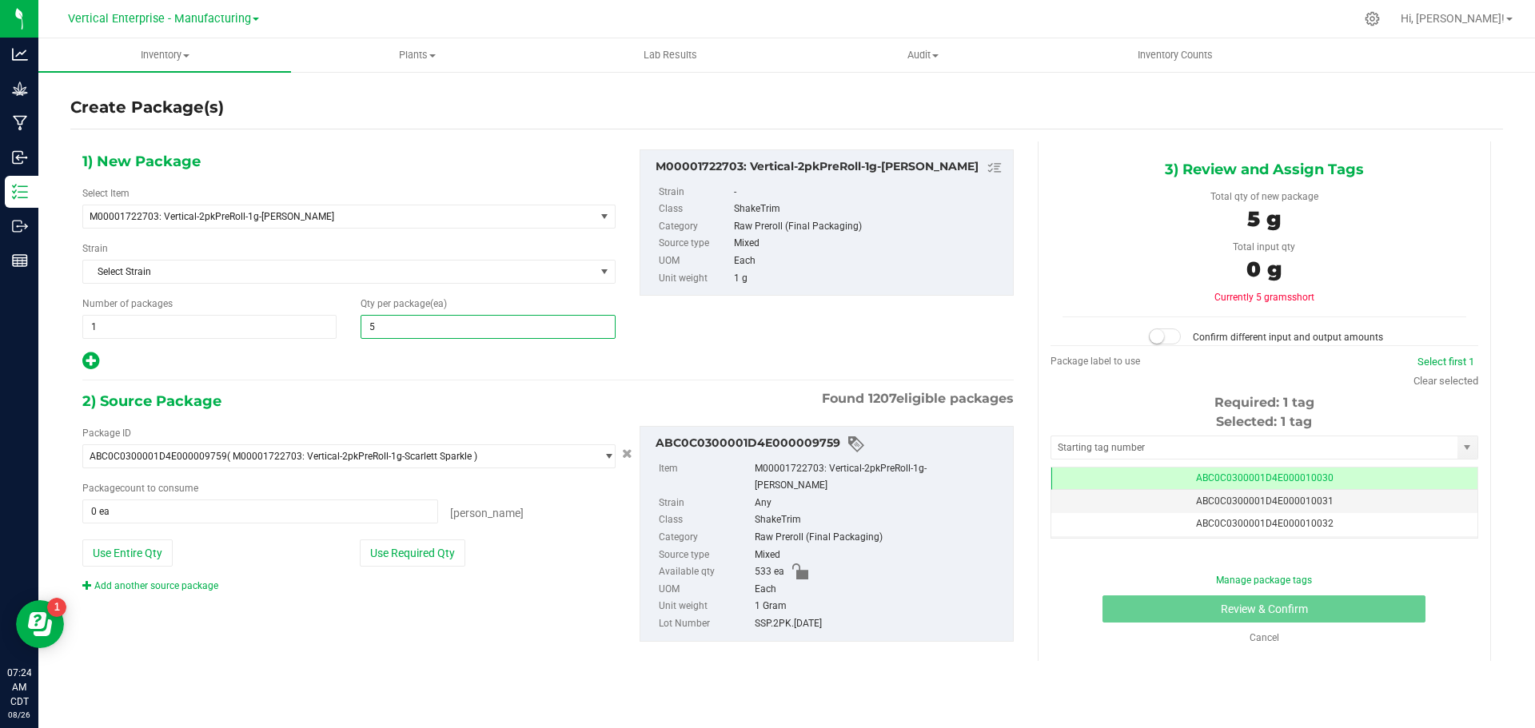
type input "50"
click at [400, 550] on button "Use Required Qty" at bounding box center [413, 553] width 106 height 27
type input "50 ea"
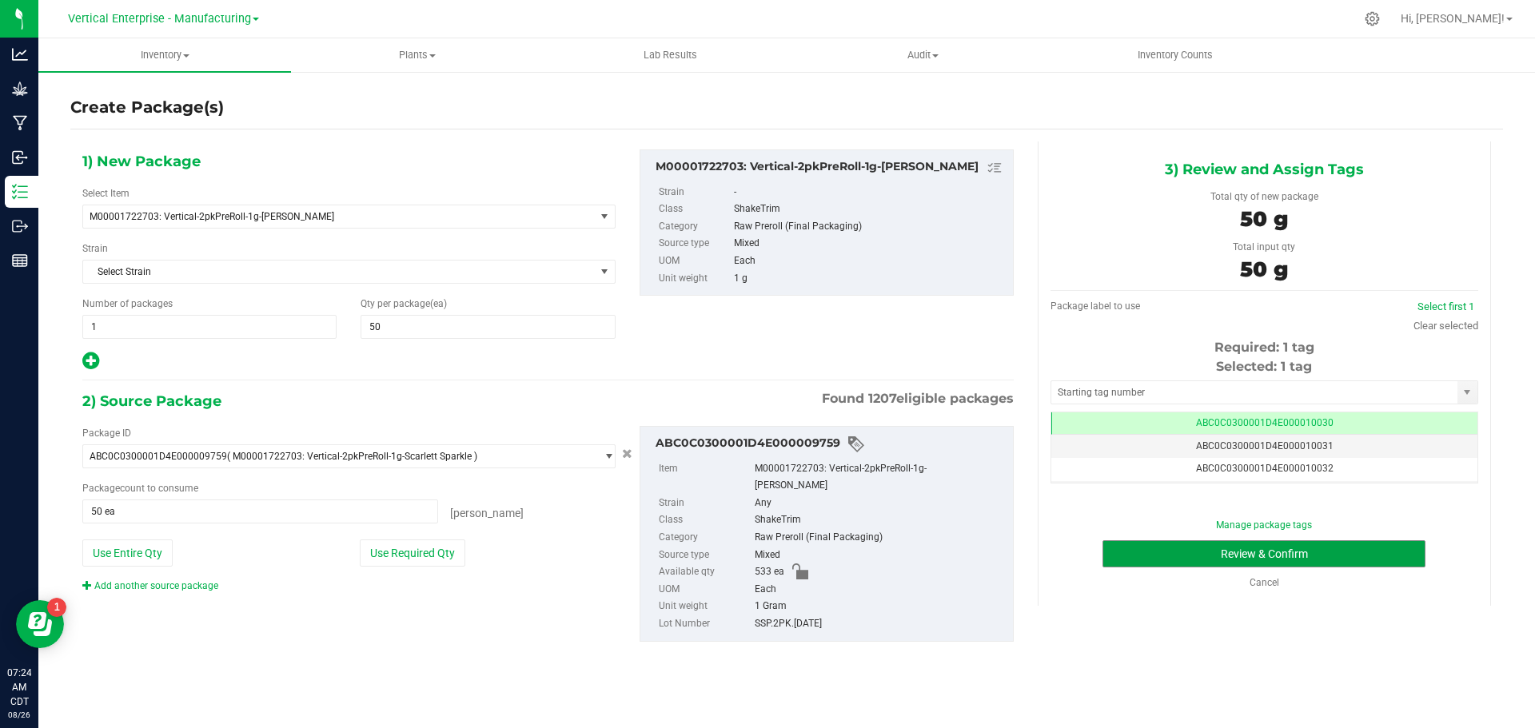
click at [1254, 561] on button "Review & Confirm" at bounding box center [1263, 553] width 323 height 27
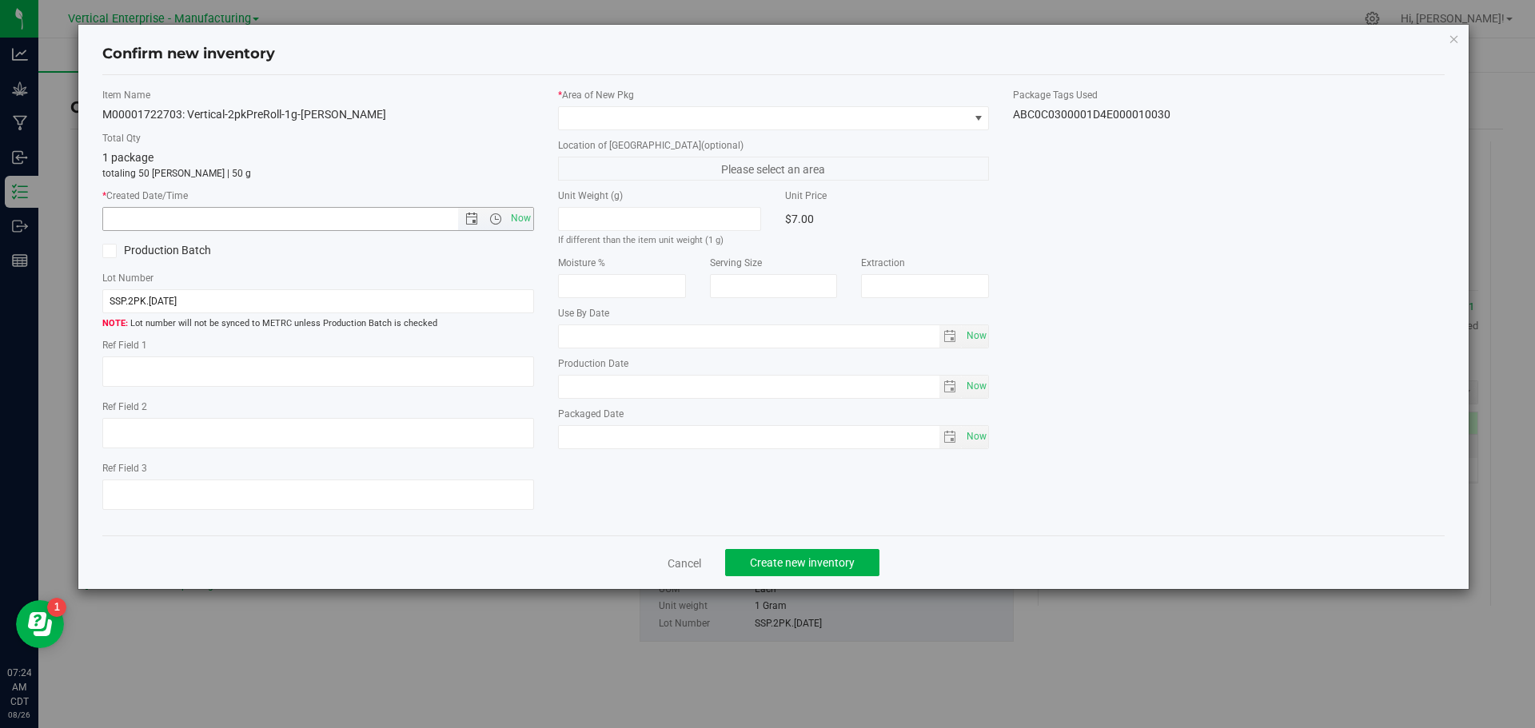
click at [511, 212] on span "Now" at bounding box center [520, 218] width 27 height 23
type input "8/26/2025 7:24 AM"
click at [622, 125] on span at bounding box center [764, 118] width 410 height 22
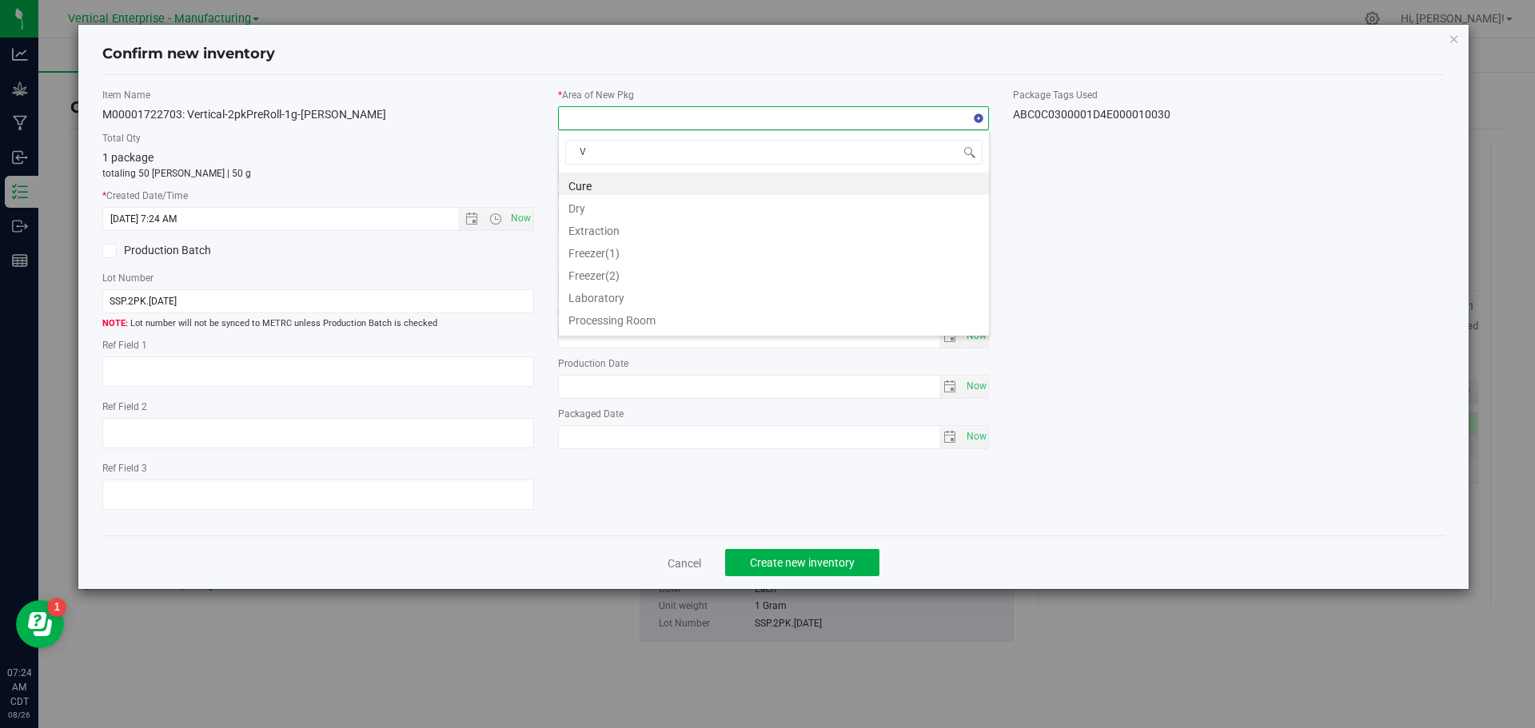
type input "VA"
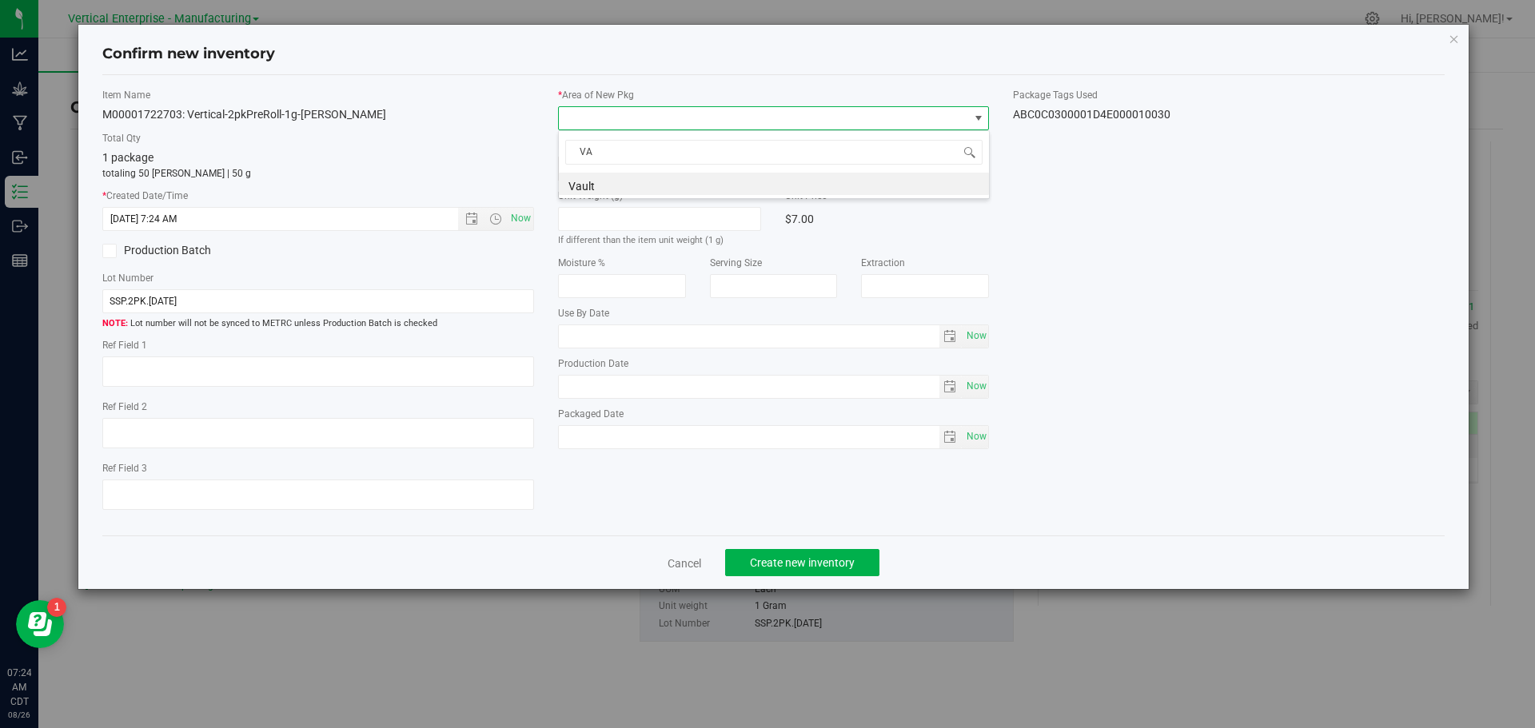
click at [602, 189] on li "Vault" at bounding box center [774, 184] width 430 height 22
click at [830, 566] on span "Create new inventory" at bounding box center [802, 562] width 105 height 13
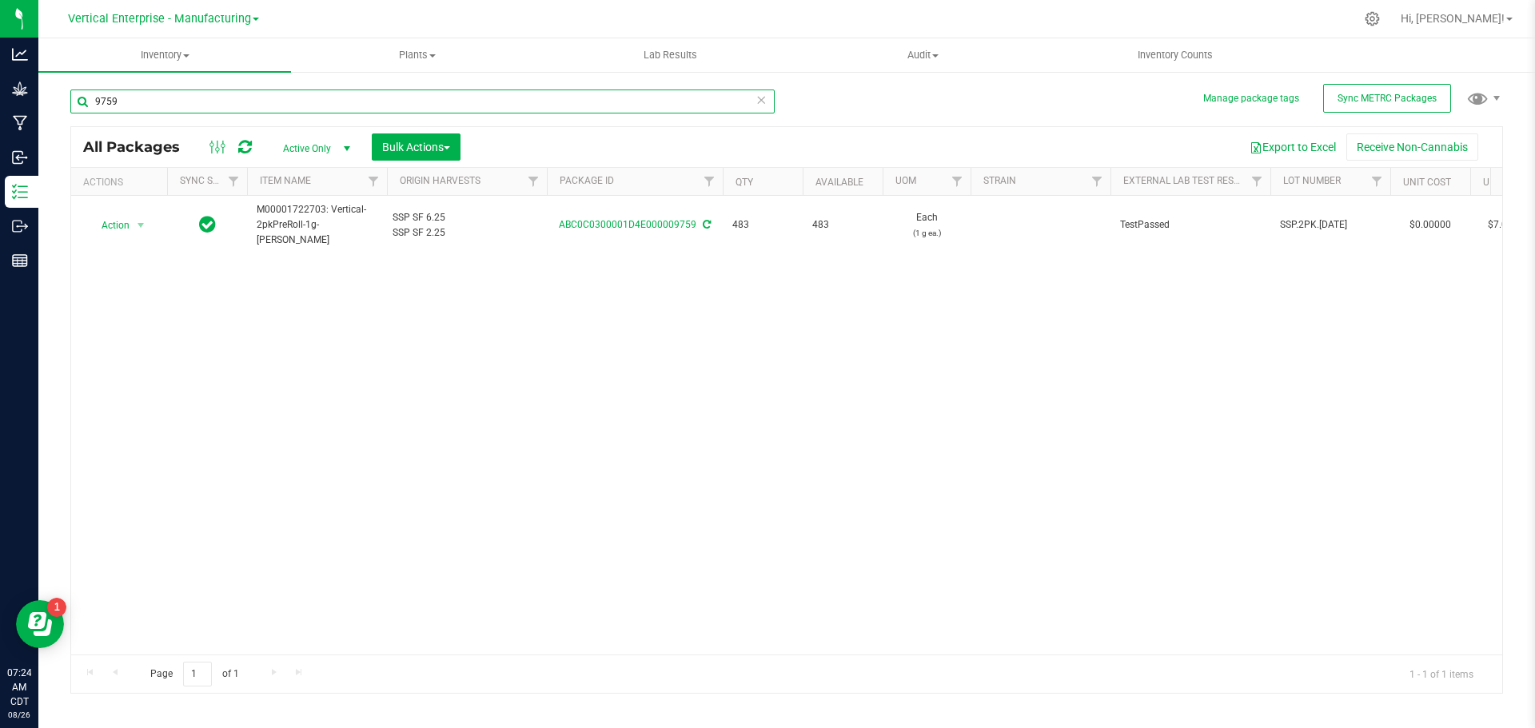
click at [279, 94] on input "9759" at bounding box center [422, 102] width 704 height 24
type input "9"
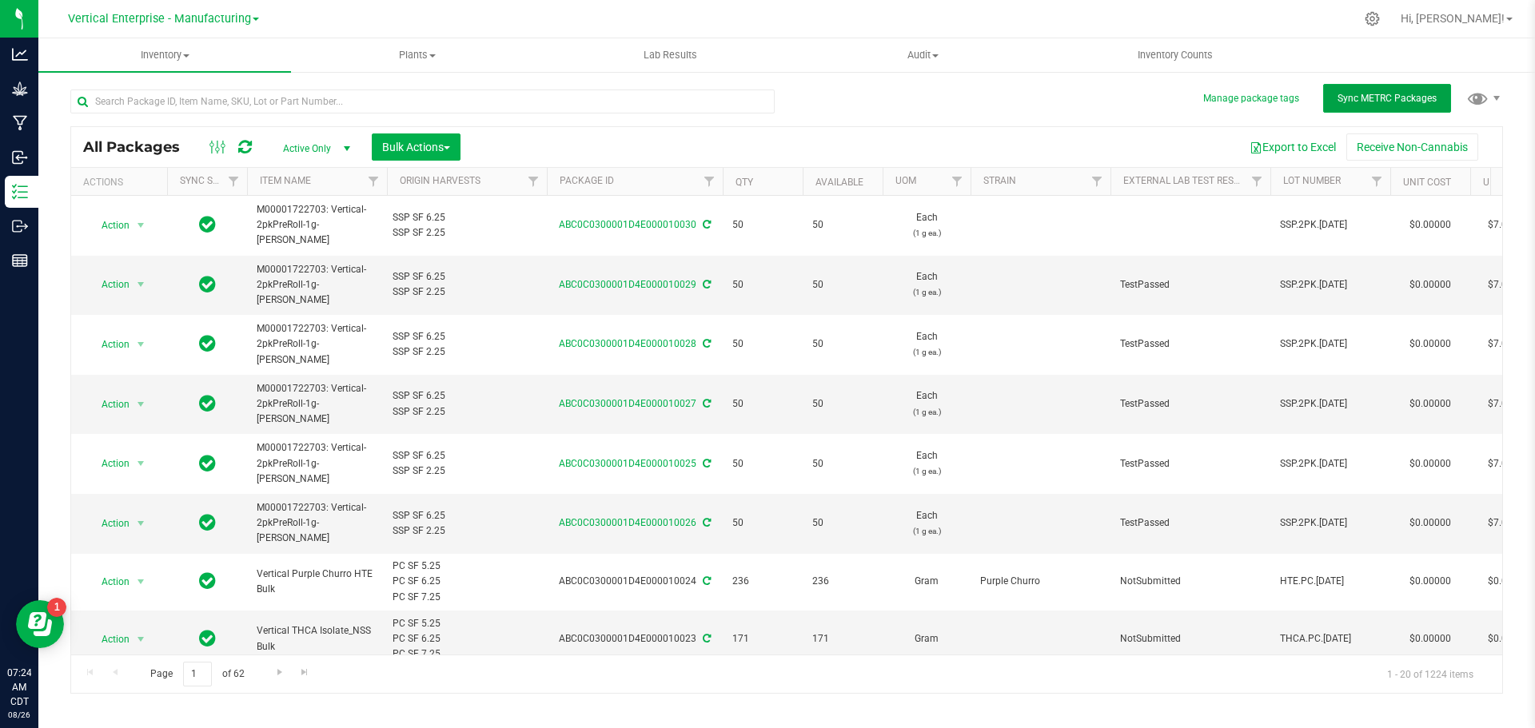
click at [1363, 102] on span "Sync METRC Packages" at bounding box center [1386, 98] width 99 height 11
